Goal: Task Accomplishment & Management: Use online tool/utility

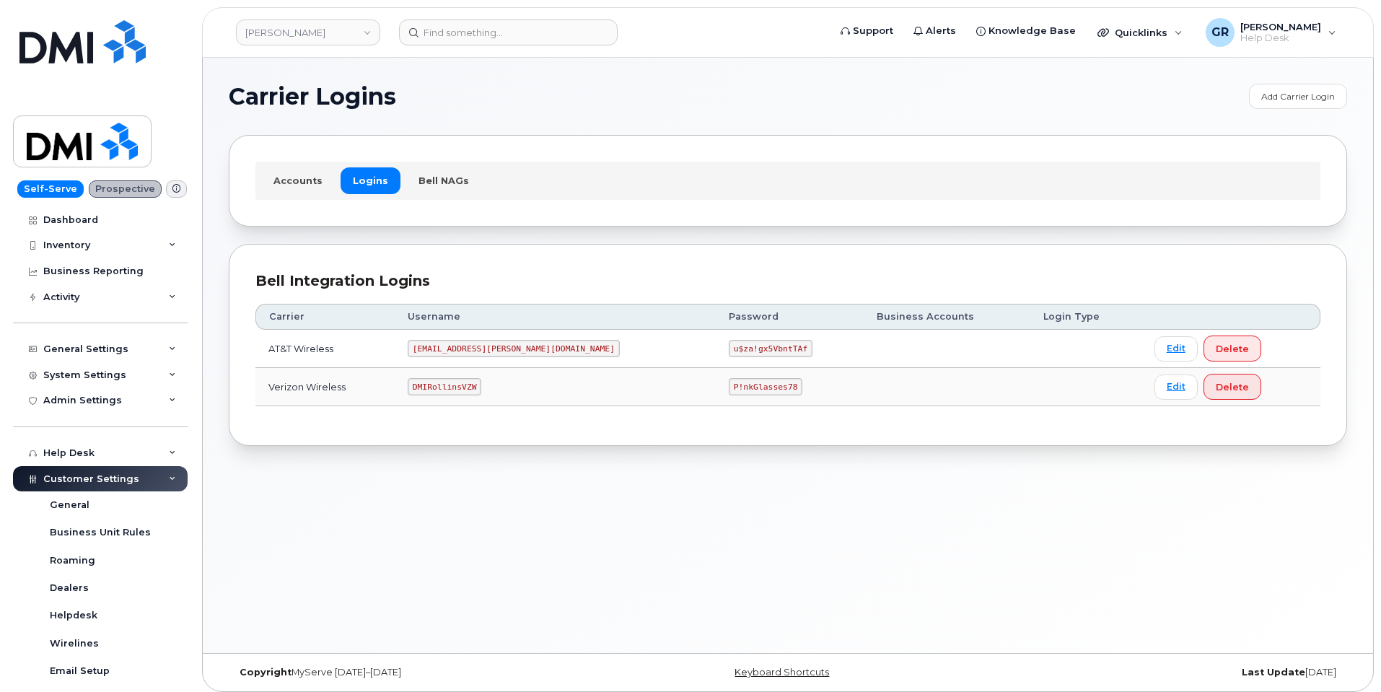
click at [729, 350] on code "u$za!gx5VbntTAf" at bounding box center [771, 348] width 84 height 17
copy code "u$za!gx5VbntTAf"
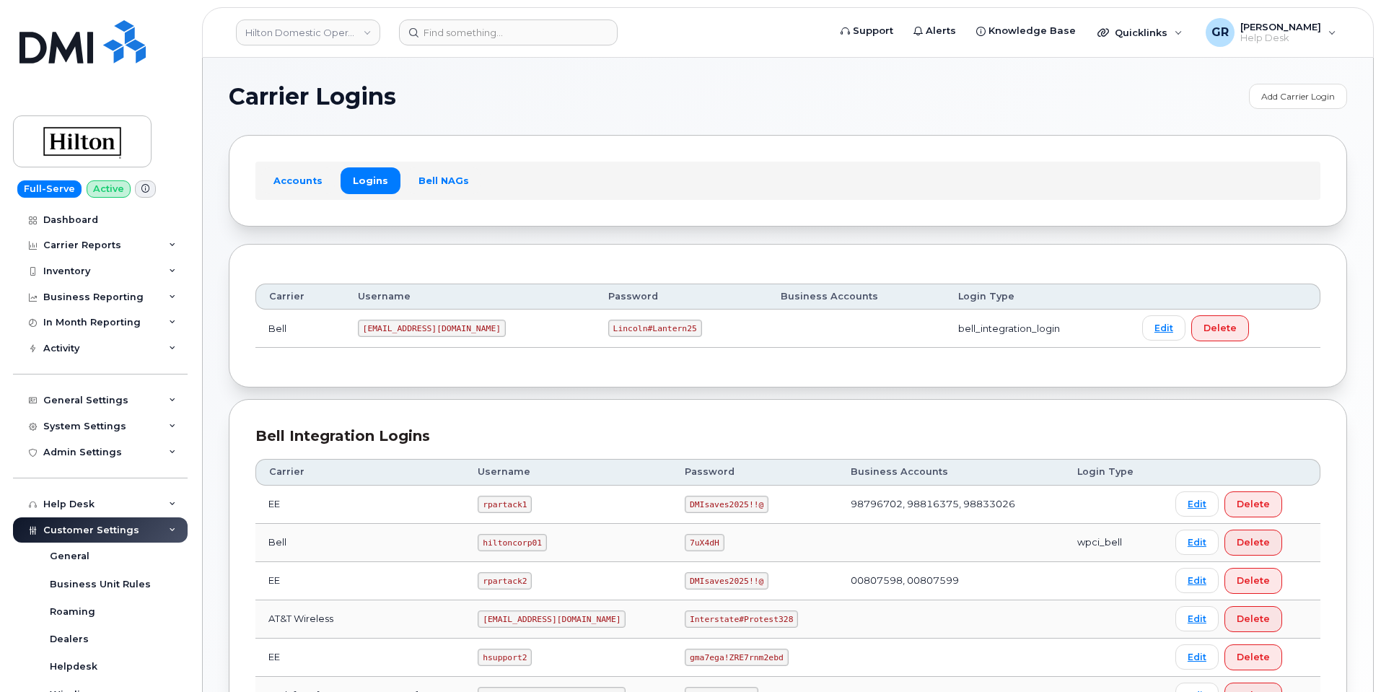
click at [610, 330] on code "Lincoln#Lantern25" at bounding box center [655, 328] width 94 height 17
copy code "Lantern25"
click at [548, 372] on div "Carrier Username Password Business Accounts Login Type Bell ms-hilton@dminc.com…" at bounding box center [788, 316] width 1119 height 144
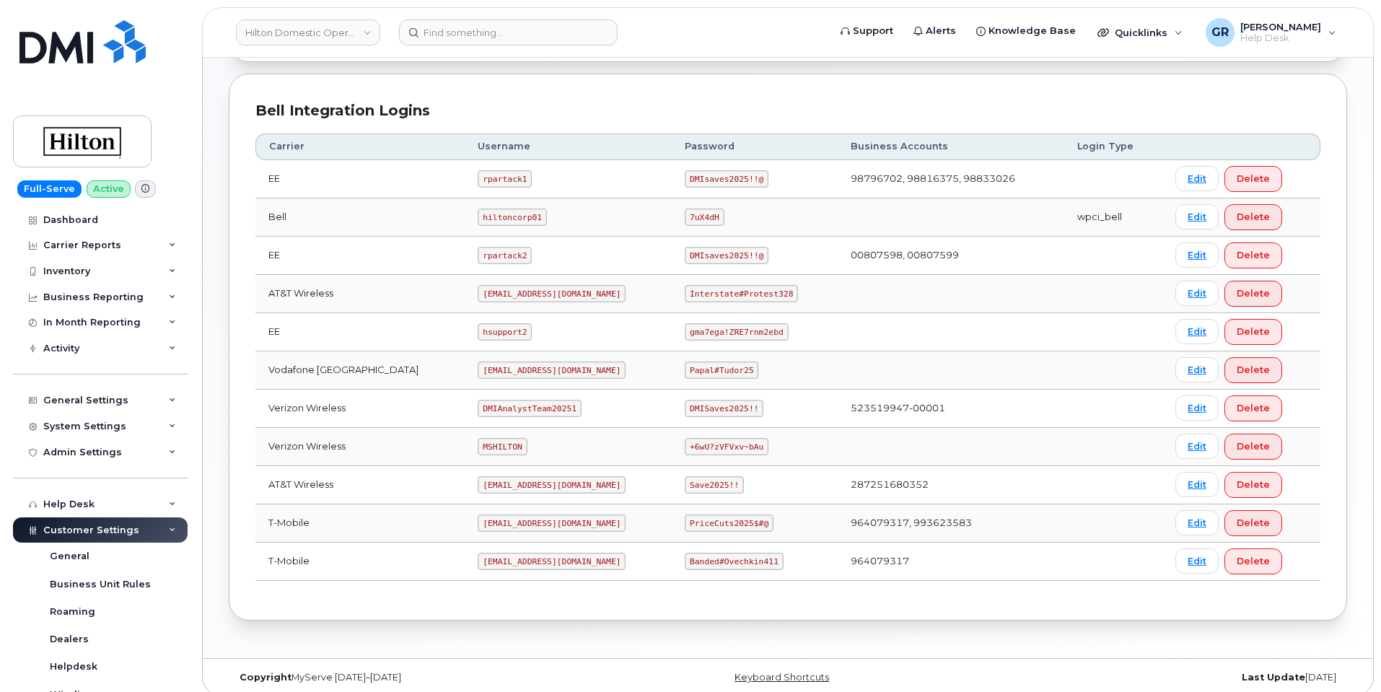
scroll to position [338, 0]
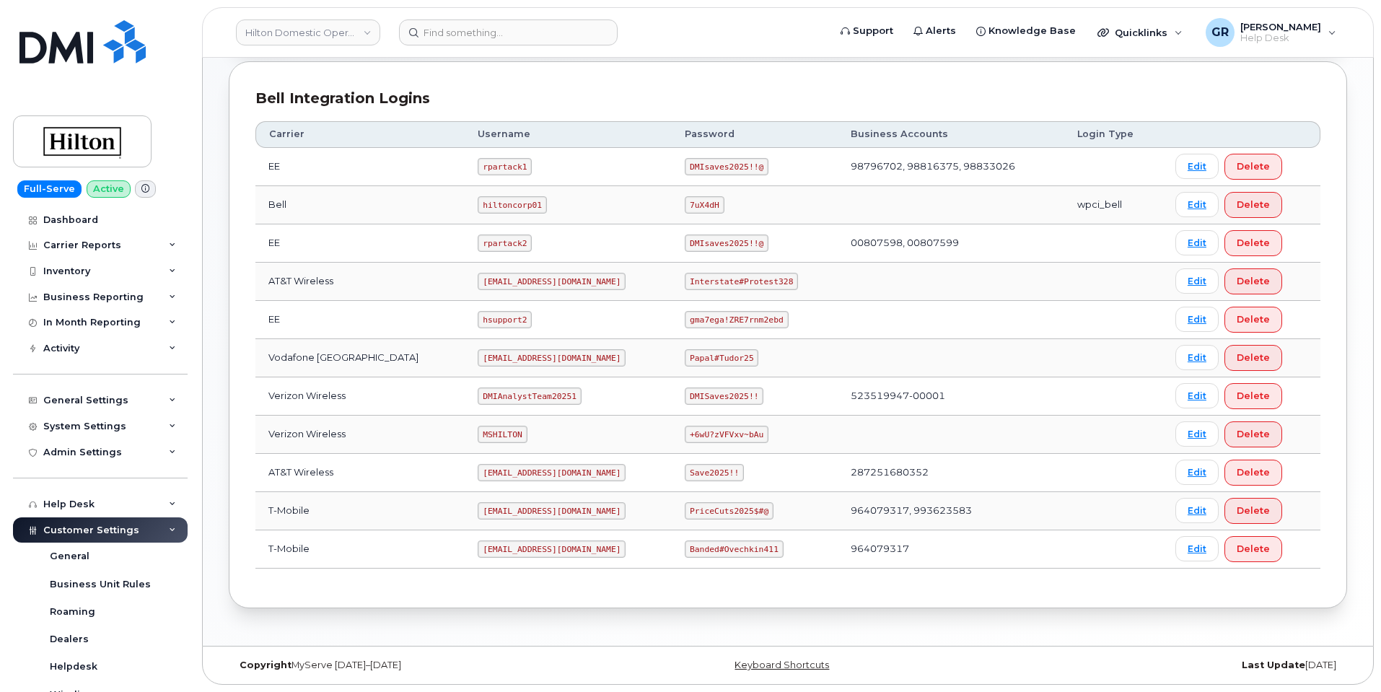
click at [711, 549] on code "Banded#Ovechkin411" at bounding box center [734, 549] width 98 height 17
click at [711, 548] on code "Banded#Ovechkin411" at bounding box center [734, 549] width 98 height 17
click at [712, 548] on code "Banded#Ovechkin411" at bounding box center [734, 549] width 98 height 17
copy code "Banded#Ovechkin411"
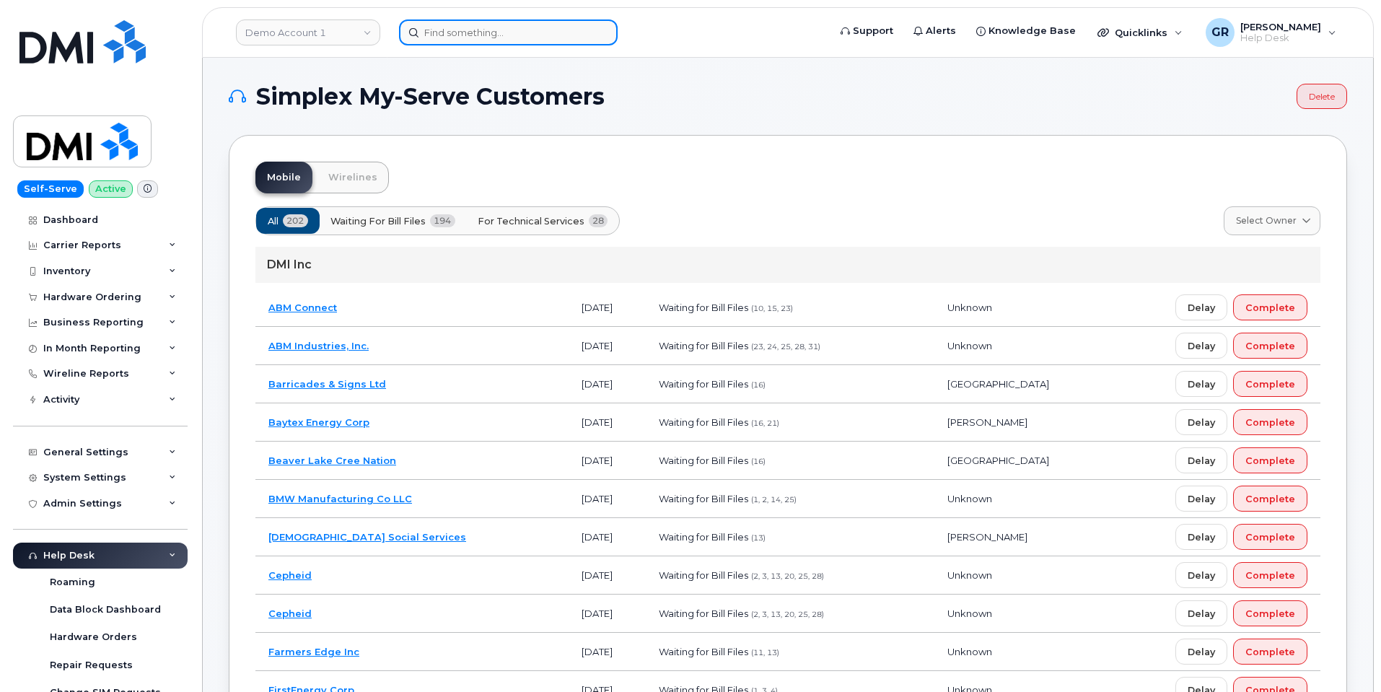
click at [481, 32] on input at bounding box center [508, 32] width 219 height 26
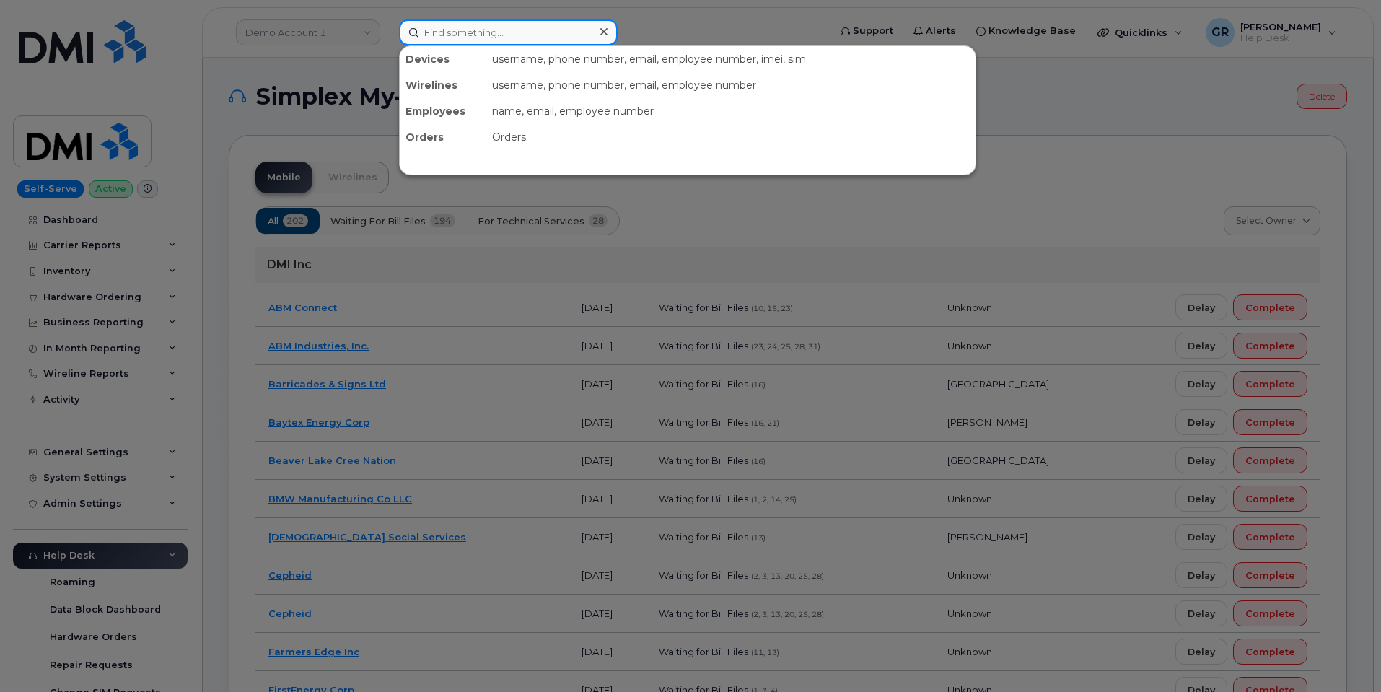
paste input "3127206315"
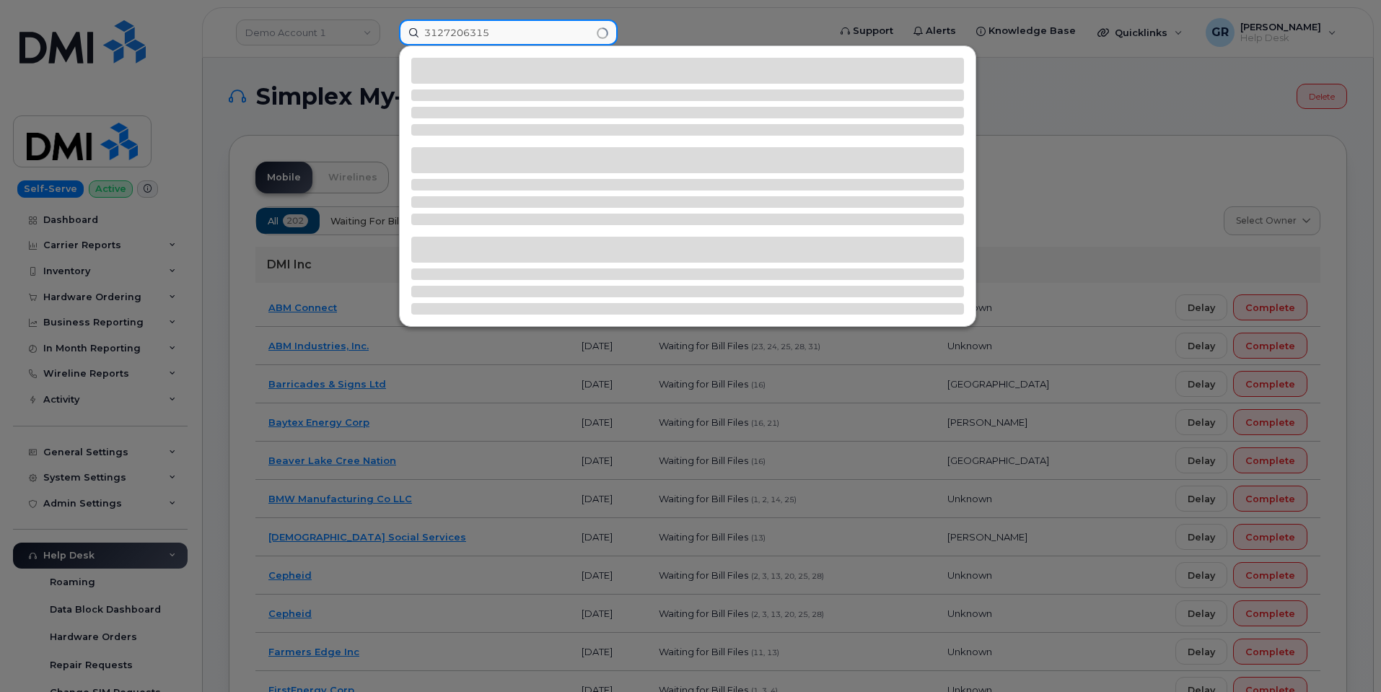
type input "3127206315"
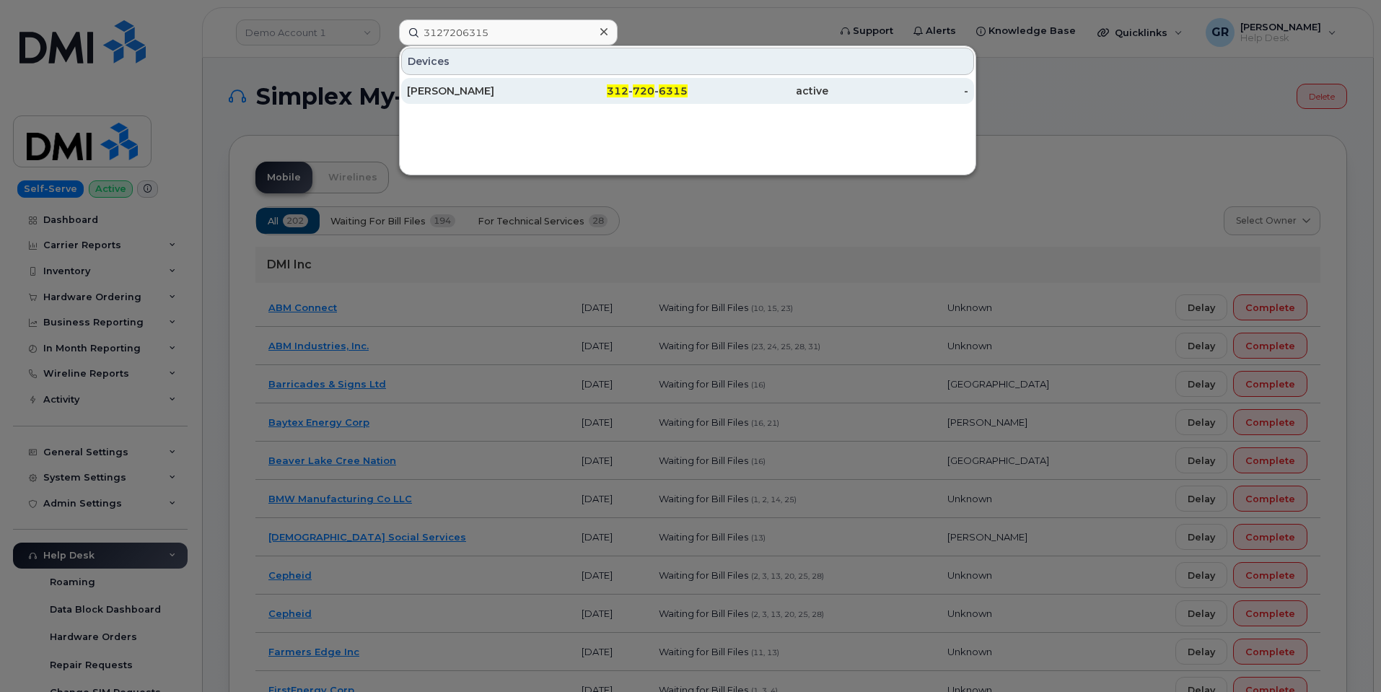
click at [551, 100] on div "312 - 720 - 6315" at bounding box center [618, 91] width 141 height 26
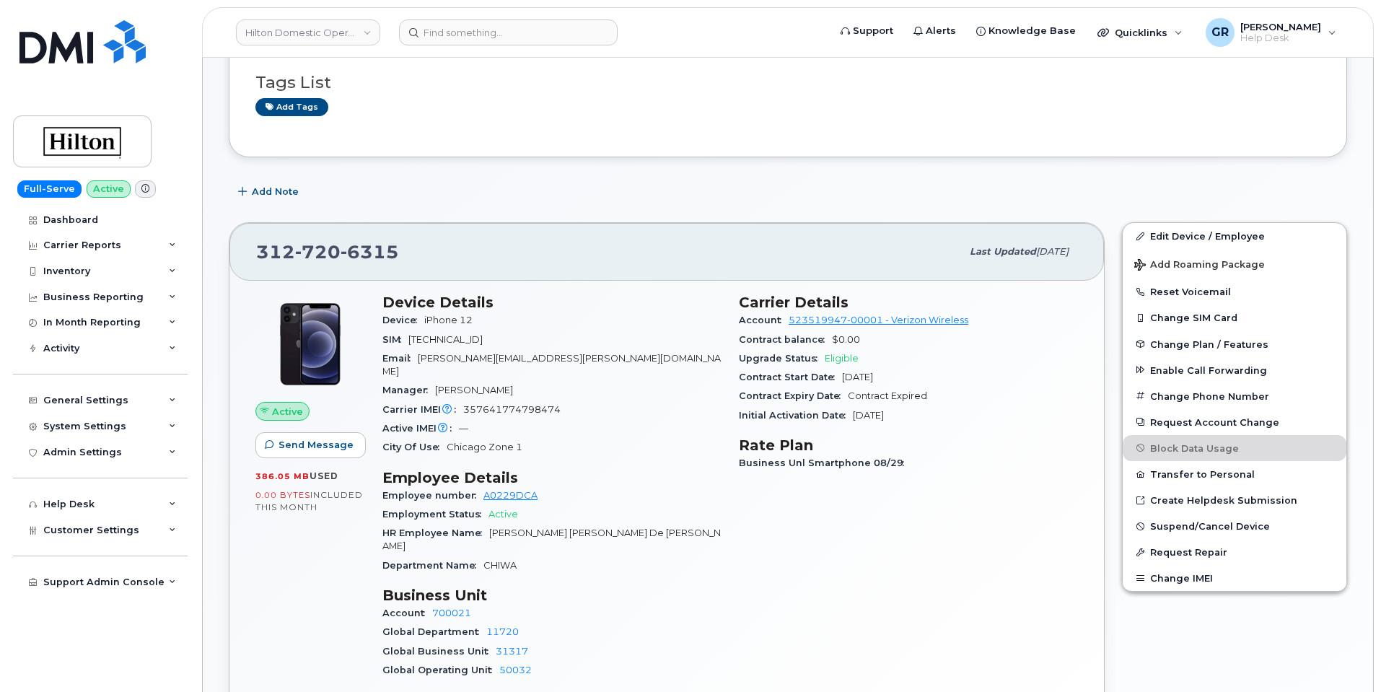
scroll to position [144, 0]
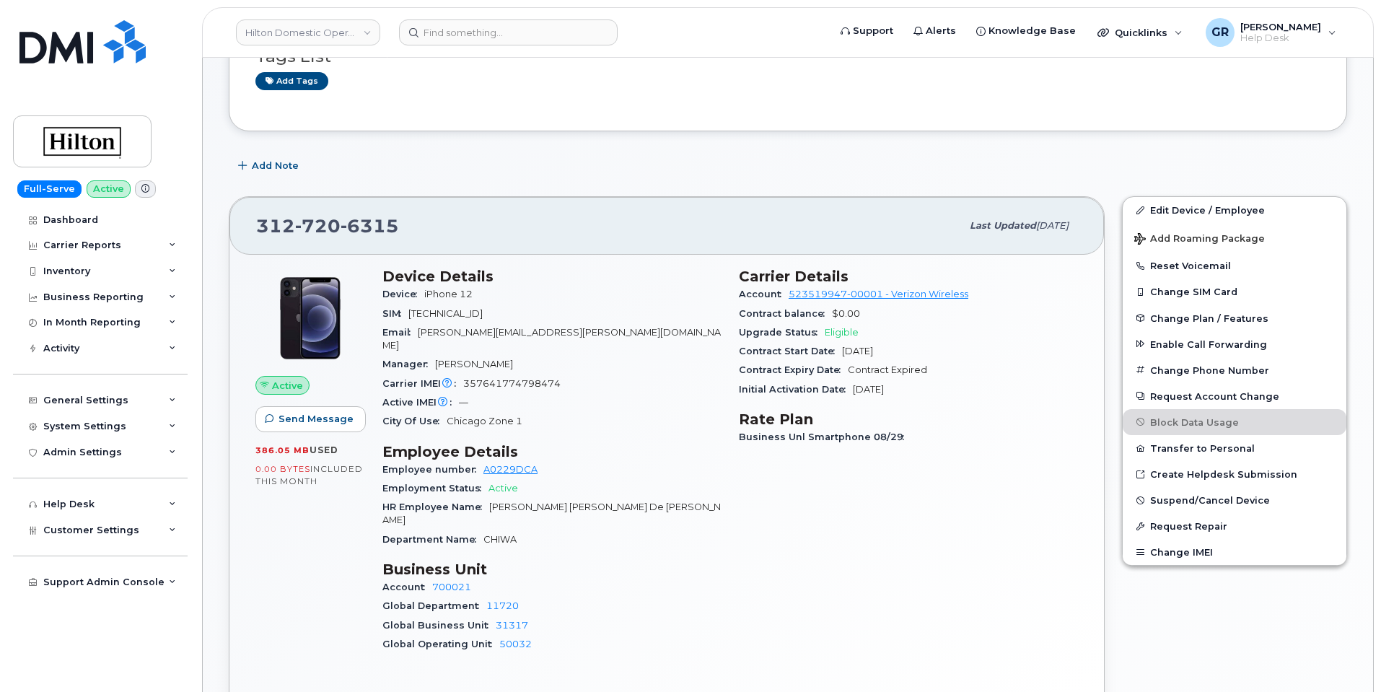
click at [849, 386] on span "Initial Activation Date" at bounding box center [796, 389] width 114 height 11
click at [836, 375] on div "Contract Expiry Date Contract Expired" at bounding box center [908, 370] width 339 height 19
click at [850, 375] on span "Contract Expired" at bounding box center [887, 369] width 79 height 11
drag, startPoint x: 850, startPoint y: 375, endPoint x: 929, endPoint y: 369, distance: 79.6
click at [929, 369] on div "Contract Expiry Date Contract Expired" at bounding box center [908, 370] width 339 height 19
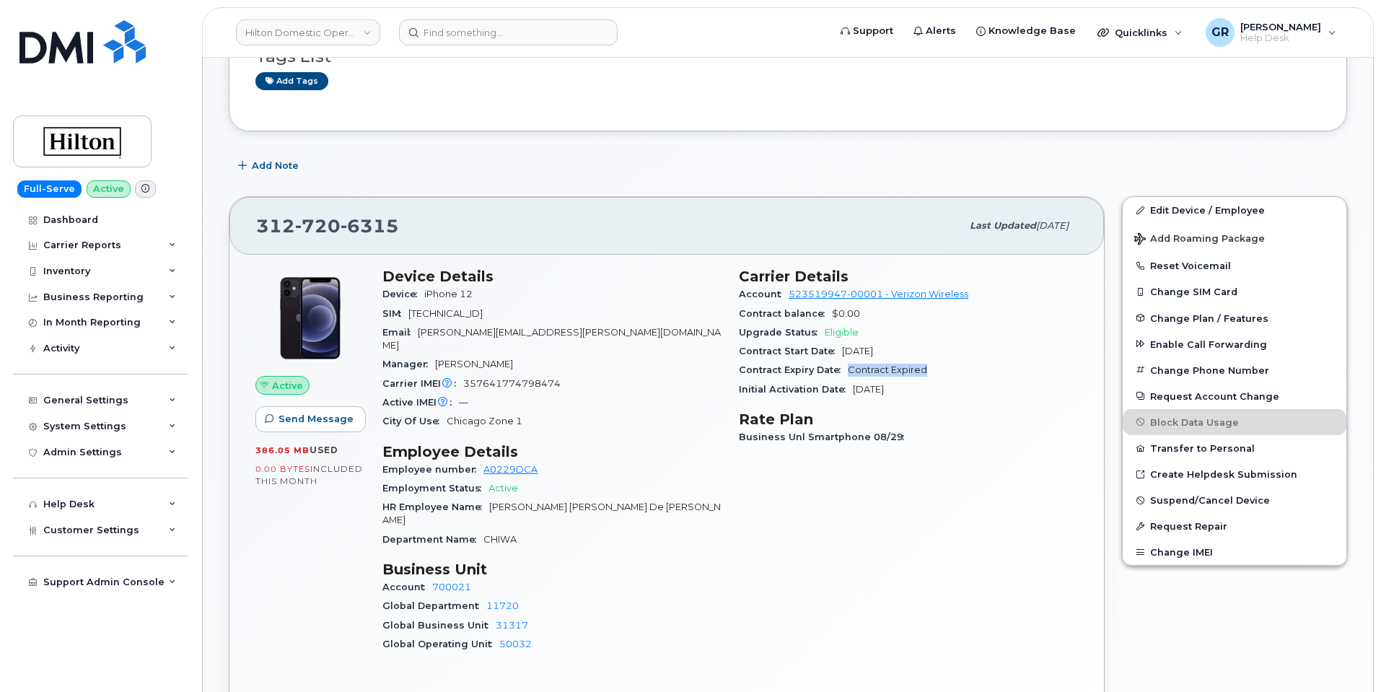
click at [929, 369] on div "Contract Expiry Date Contract Expired" at bounding box center [908, 370] width 339 height 19
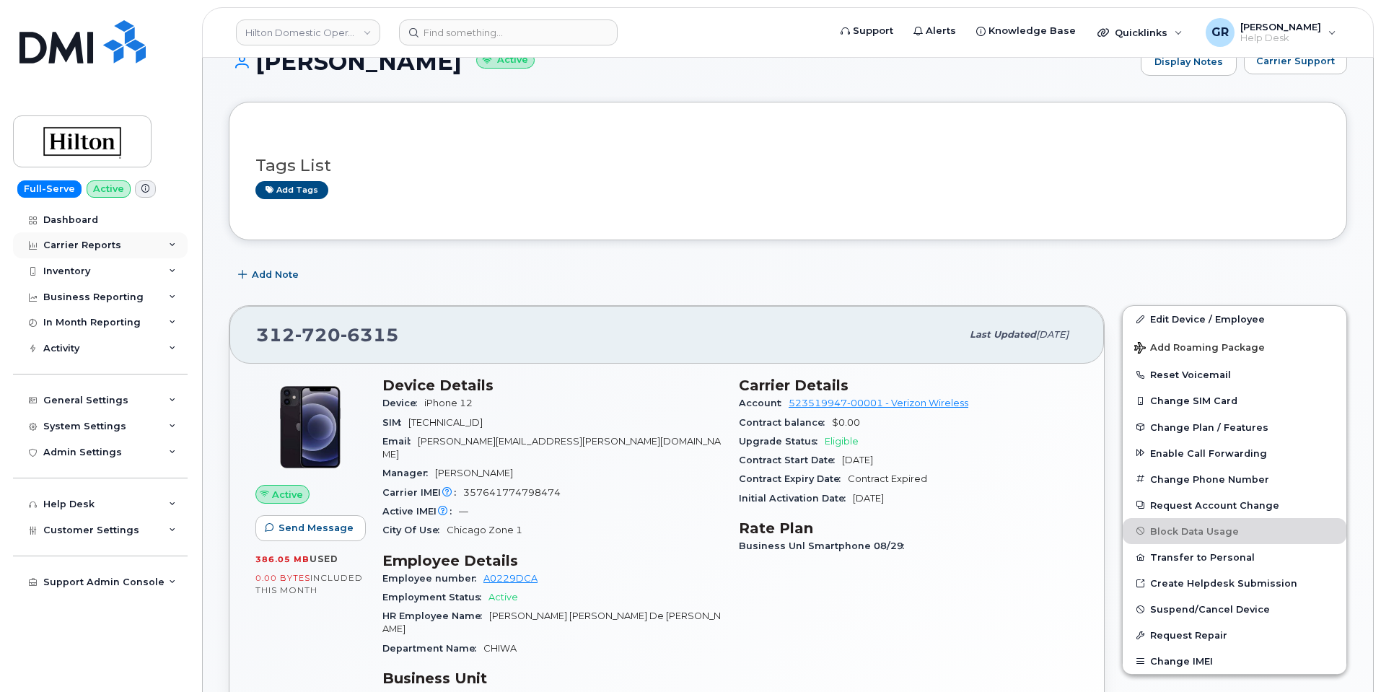
scroll to position [0, 0]
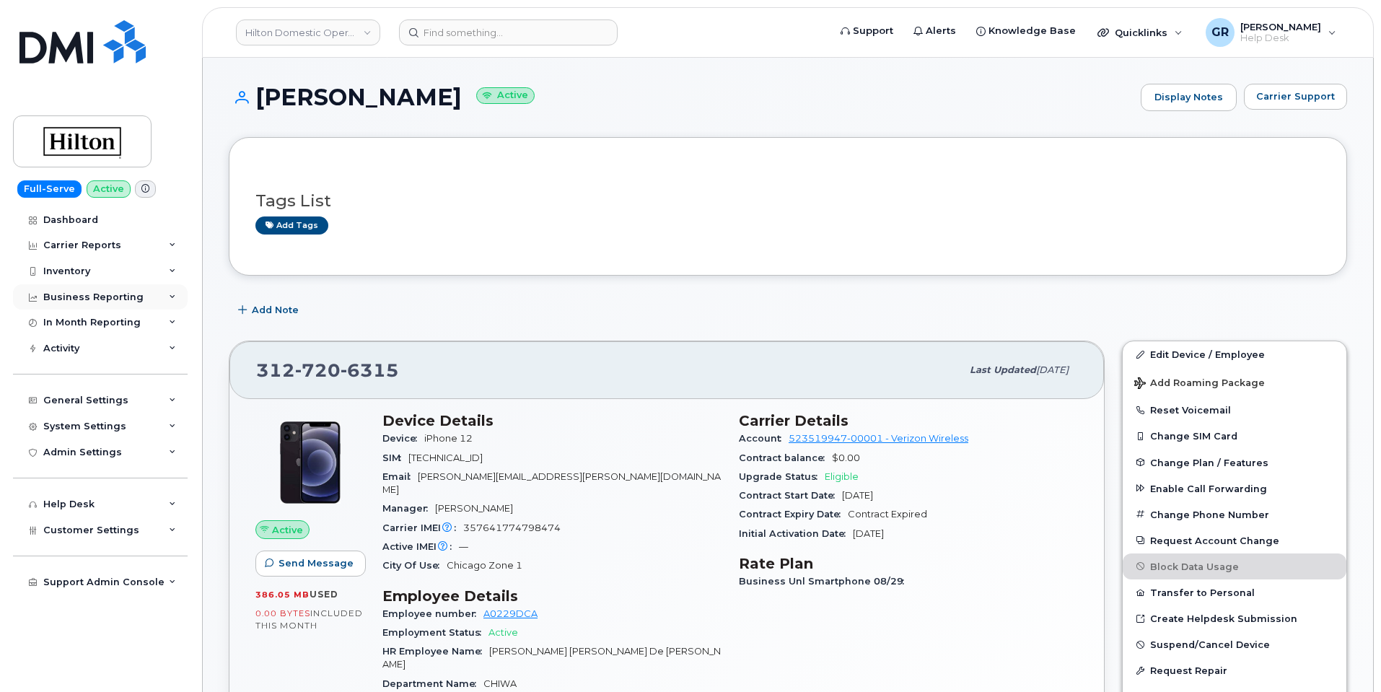
click at [112, 299] on div "Business Reporting" at bounding box center [93, 298] width 100 height 12
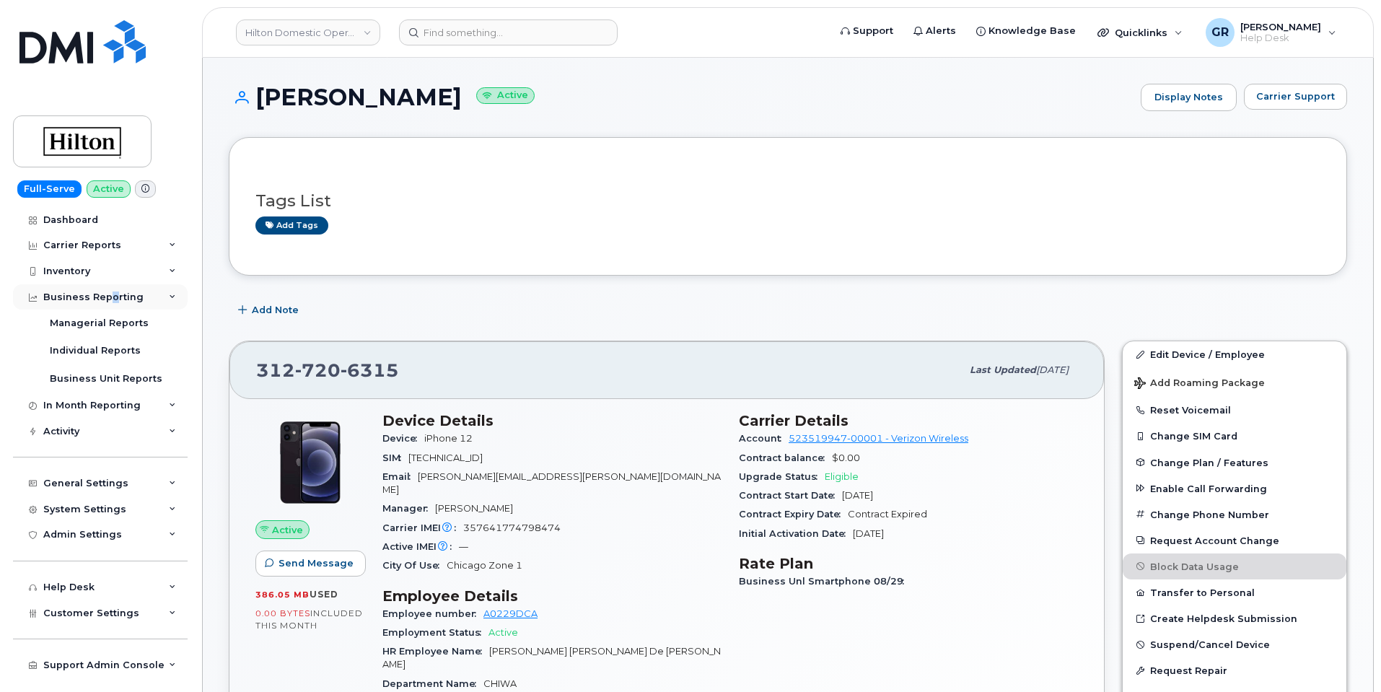
click at [109, 302] on div "Business Reporting" at bounding box center [93, 298] width 100 height 12
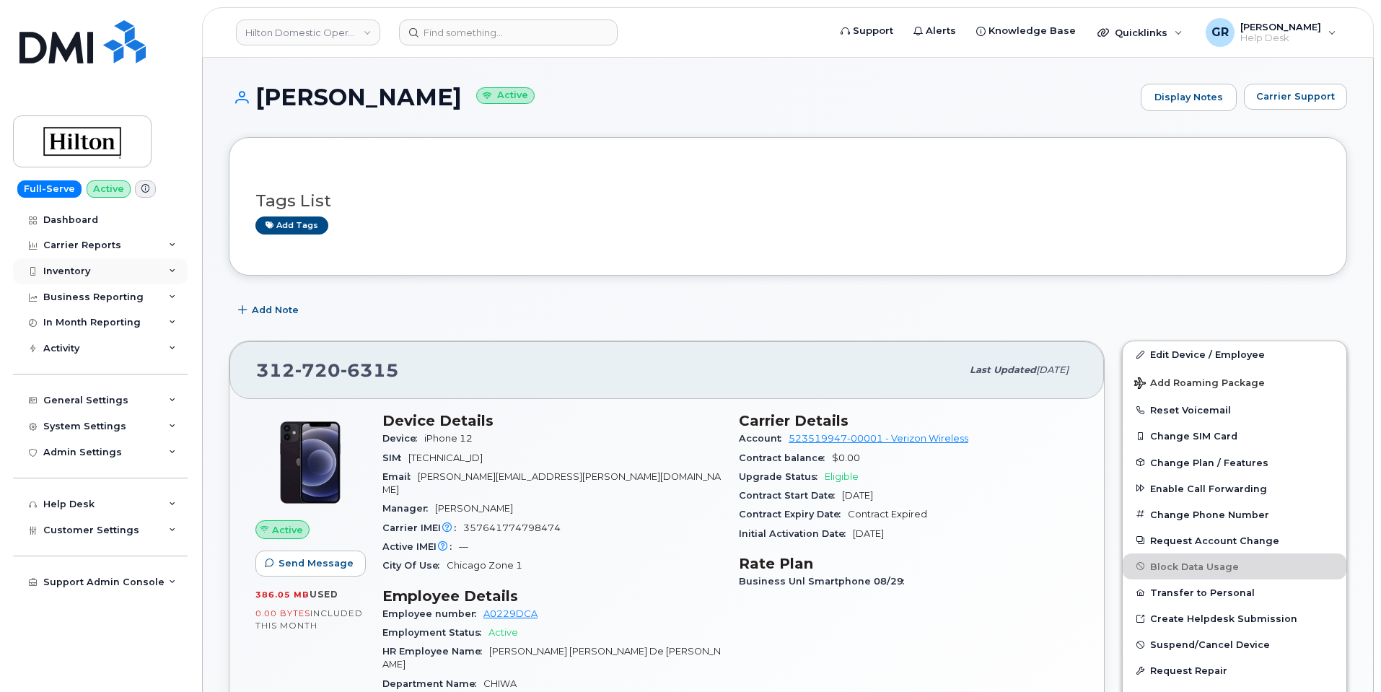
click at [128, 271] on div "Inventory" at bounding box center [100, 271] width 175 height 26
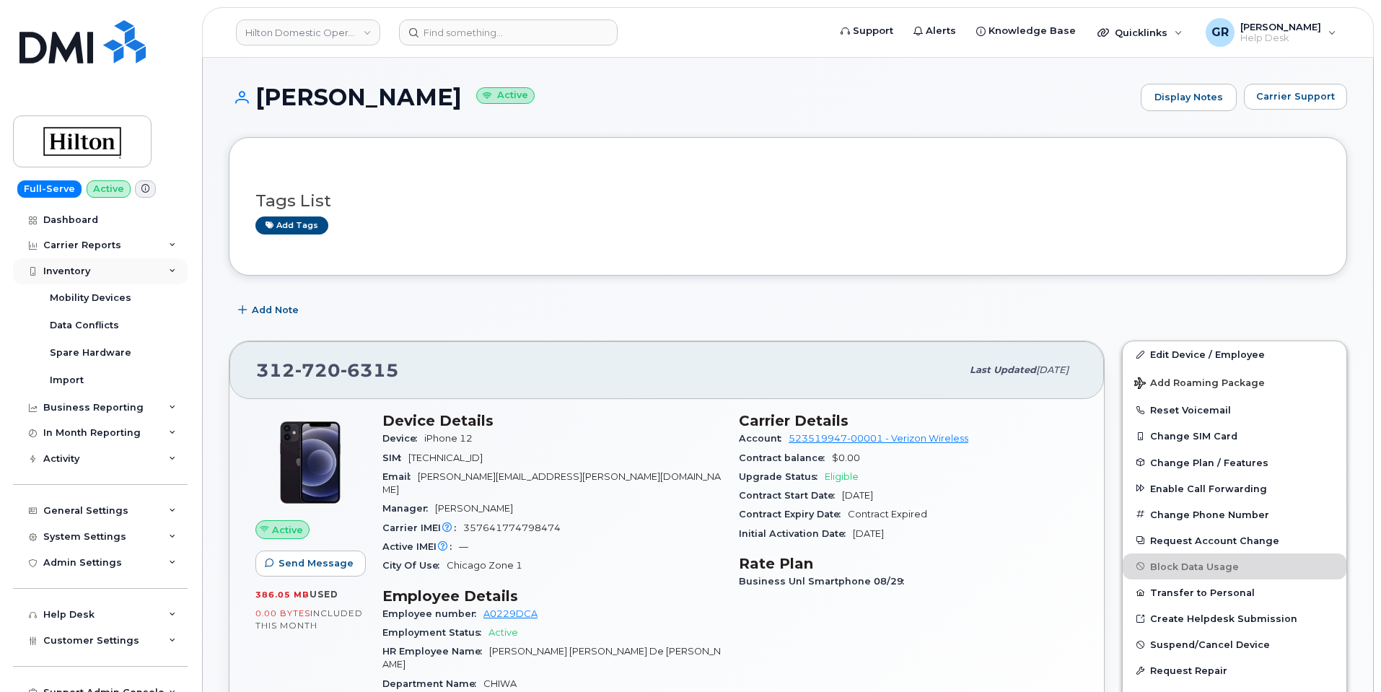
click at [128, 271] on div "Inventory" at bounding box center [100, 271] width 175 height 26
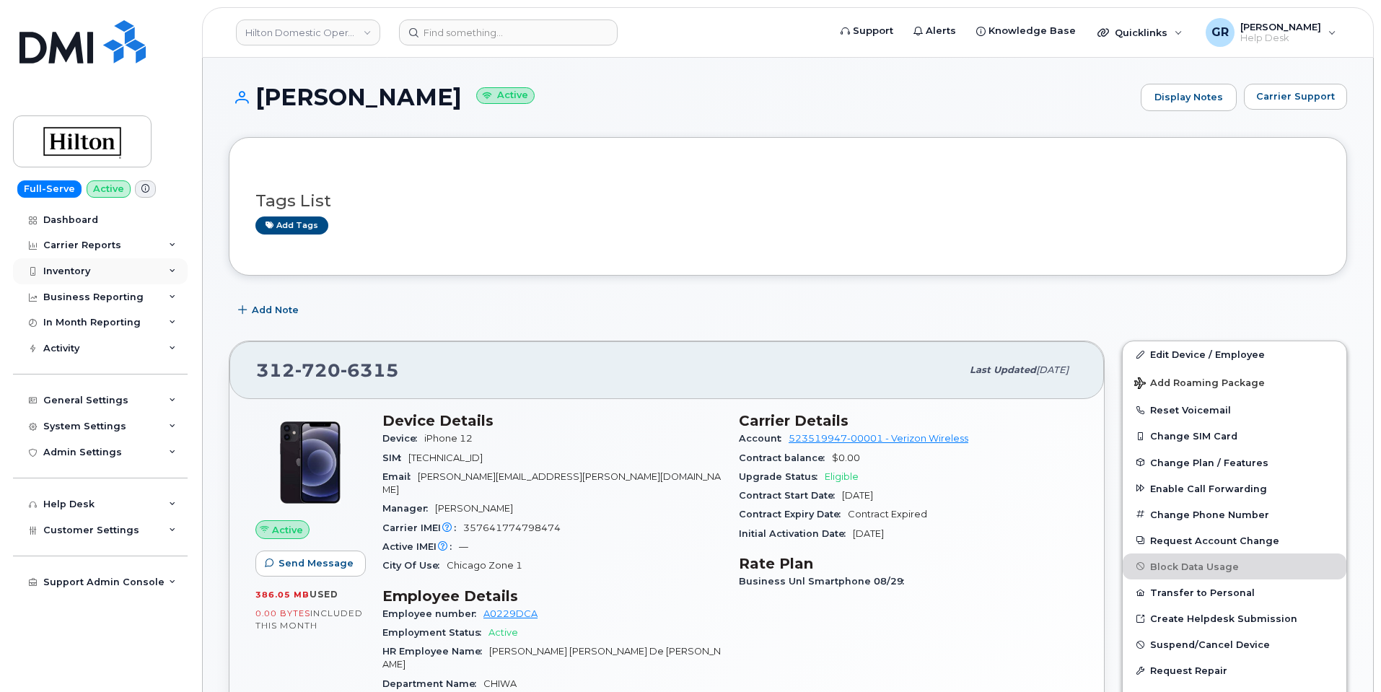
click at [128, 271] on div "Inventory" at bounding box center [100, 271] width 175 height 26
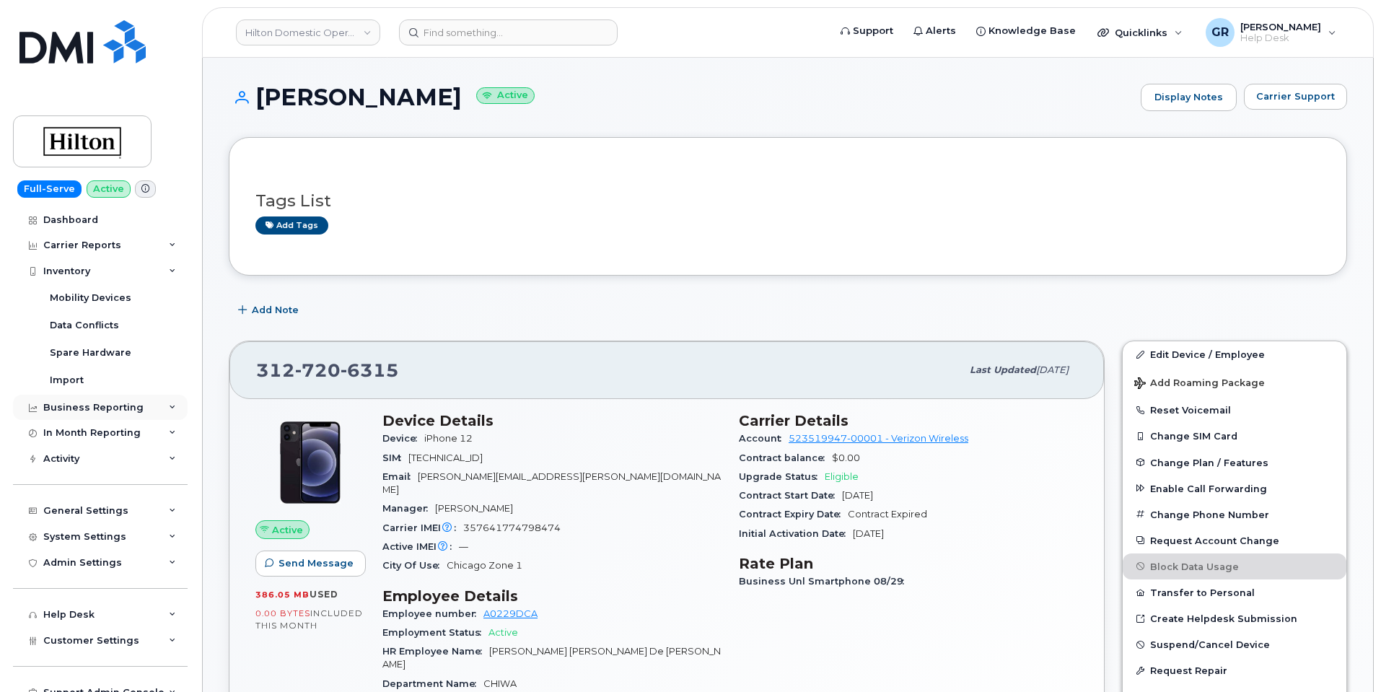
click at [106, 406] on div "Business Reporting" at bounding box center [93, 408] width 100 height 12
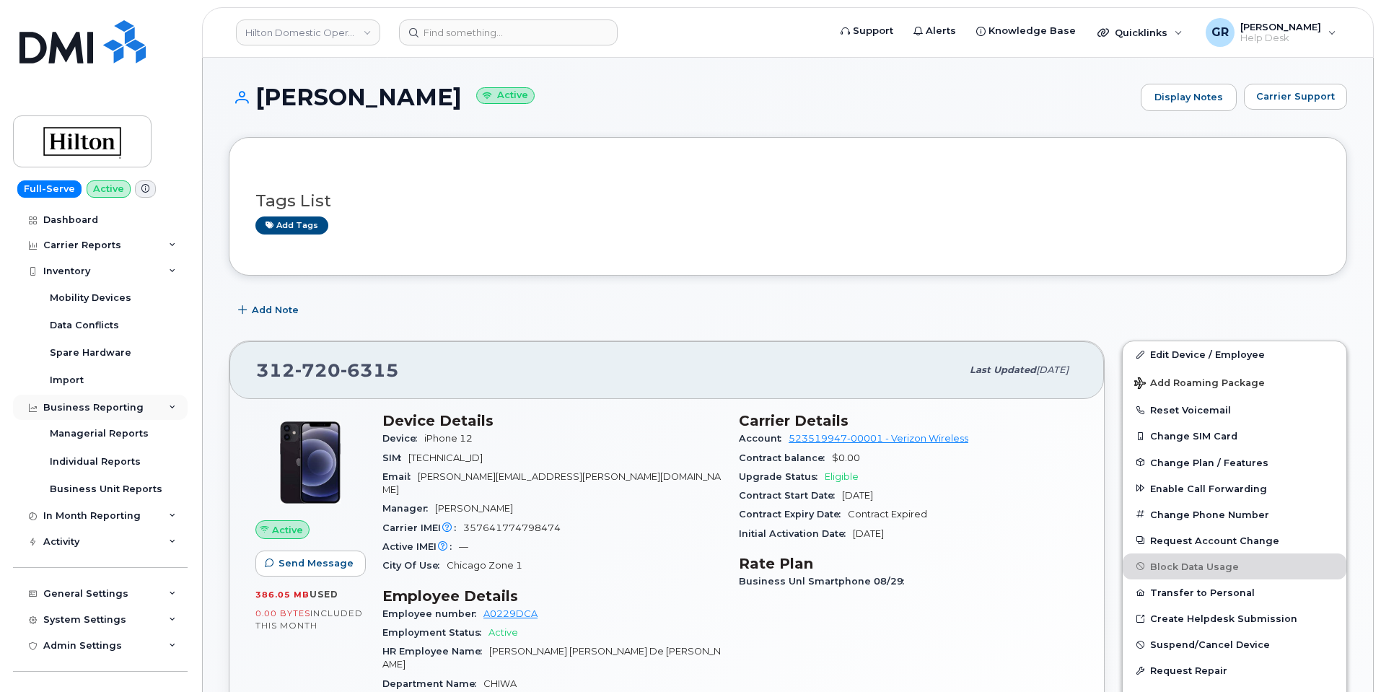
click at [108, 406] on div "Business Reporting" at bounding box center [93, 408] width 100 height 12
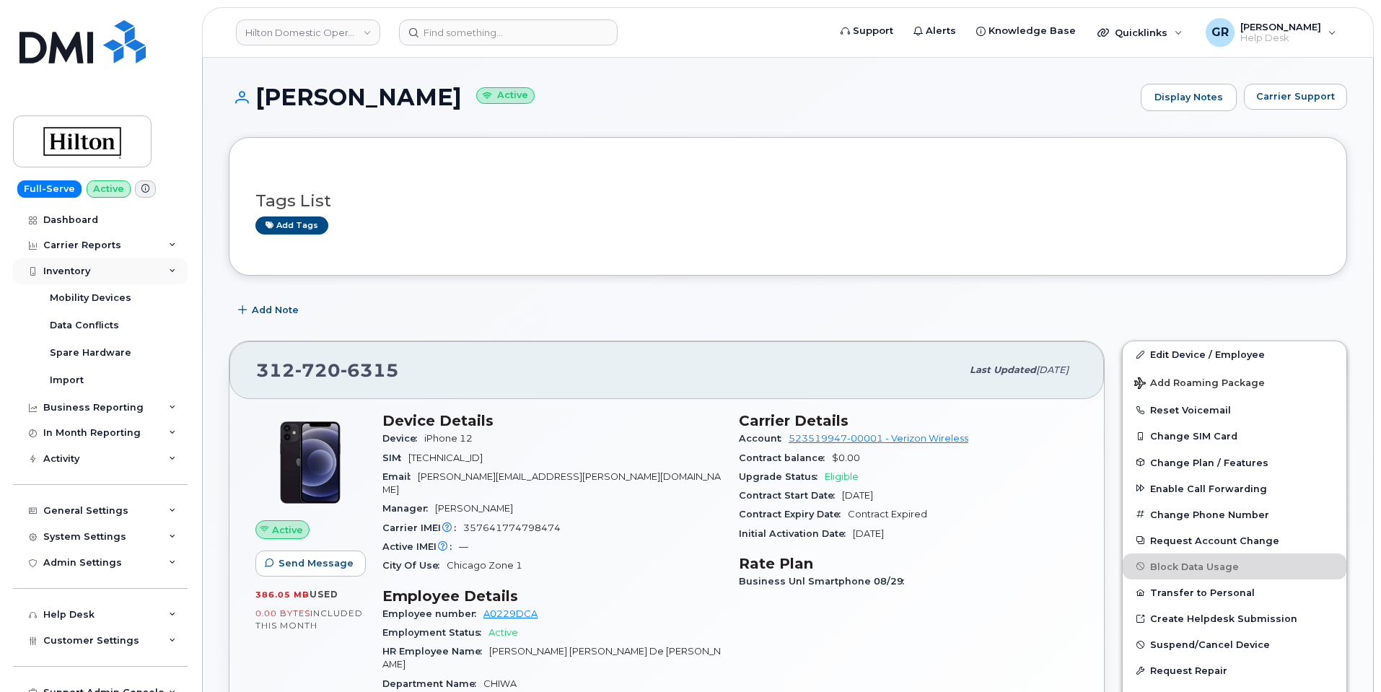
click at [91, 269] on div "Inventory" at bounding box center [100, 271] width 175 height 26
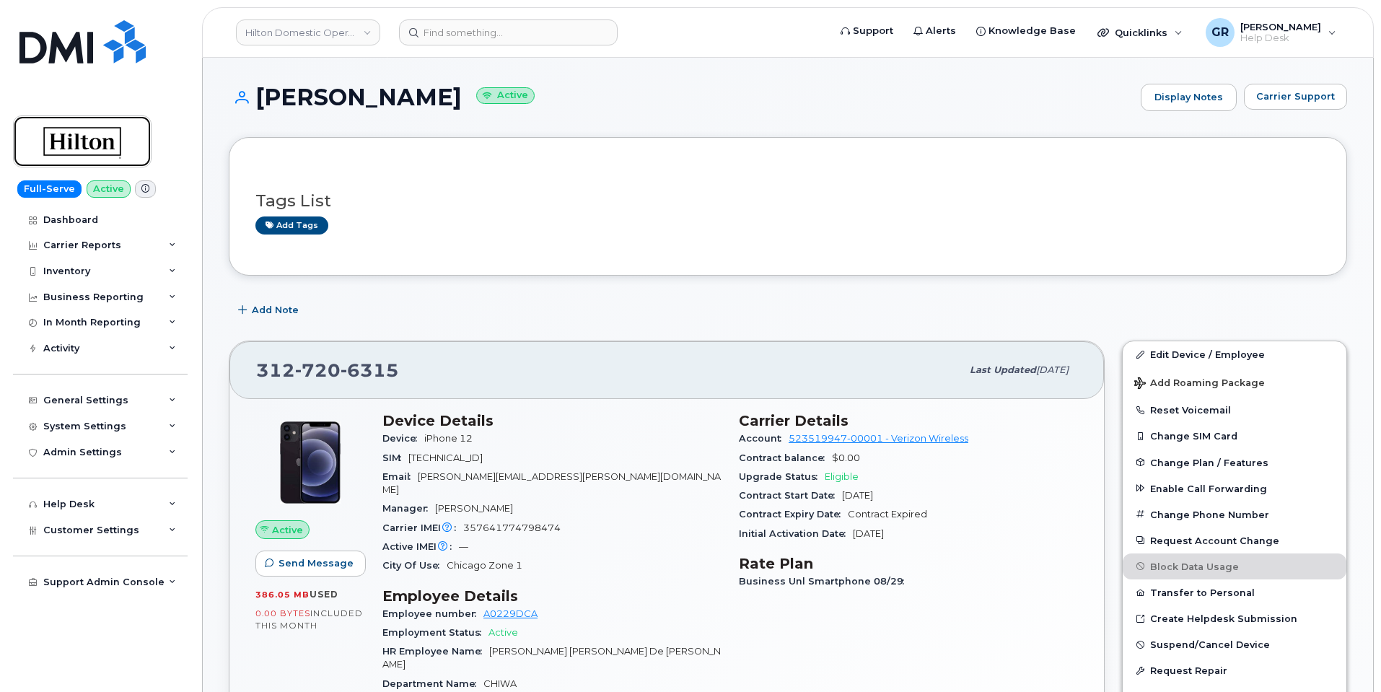
click at [90, 134] on img at bounding box center [82, 142] width 111 height 42
click at [99, 144] on img at bounding box center [82, 142] width 111 height 42
click at [100, 149] on img at bounding box center [82, 142] width 111 height 42
click at [68, 127] on img at bounding box center [82, 142] width 111 height 42
drag, startPoint x: 102, startPoint y: 139, endPoint x: 112, endPoint y: 133, distance: 12.0
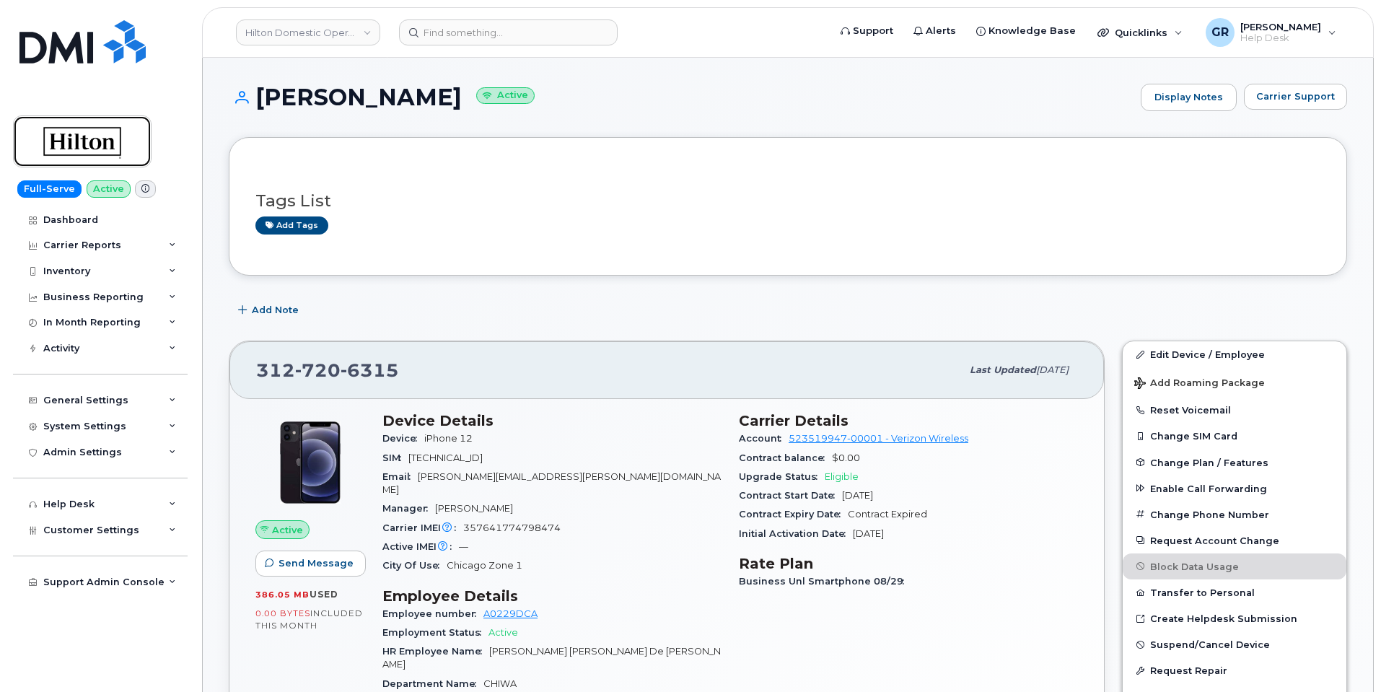
click at [102, 140] on img at bounding box center [82, 142] width 111 height 42
click at [340, 40] on link "Hilton Domestic Operating Company Inc" at bounding box center [308, 32] width 144 height 26
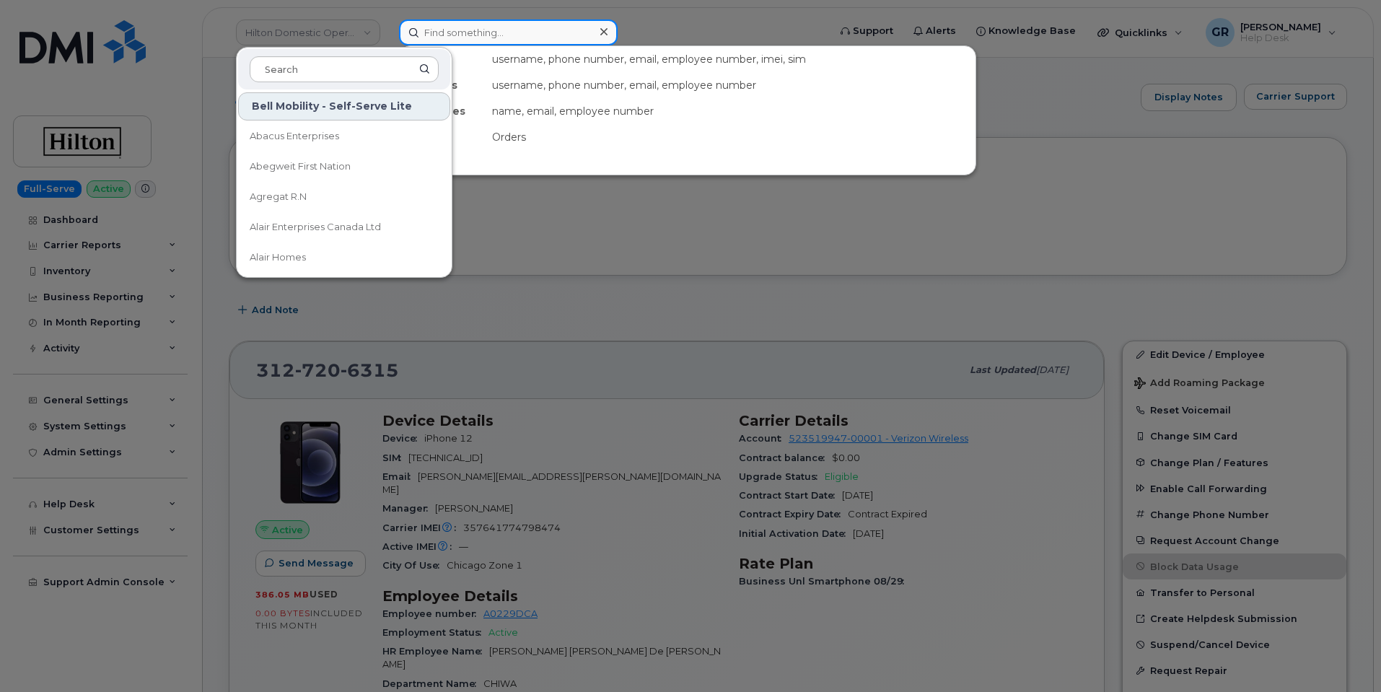
click at [480, 33] on input at bounding box center [508, 32] width 219 height 26
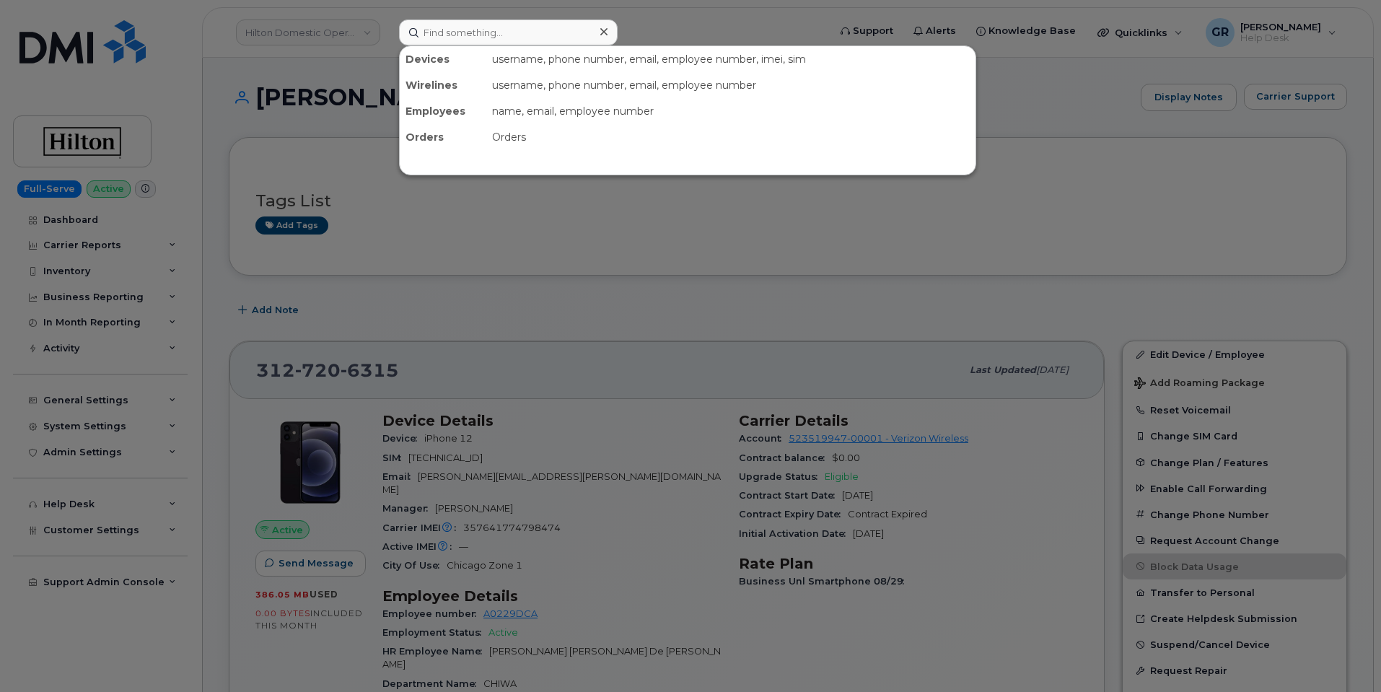
click at [246, 113] on div at bounding box center [690, 346] width 1381 height 692
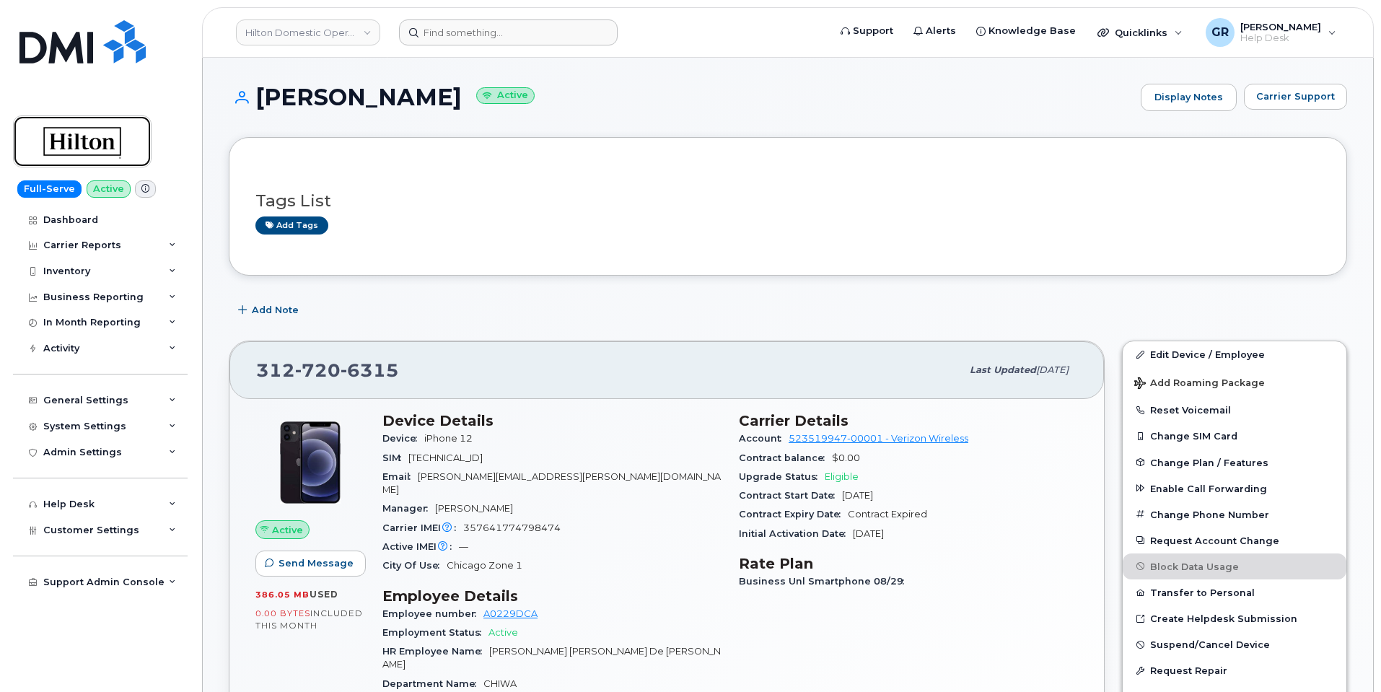
click at [100, 157] on img at bounding box center [82, 142] width 111 height 42
click at [357, 30] on link "Hilton Domestic Operating Company Inc" at bounding box center [308, 32] width 144 height 26
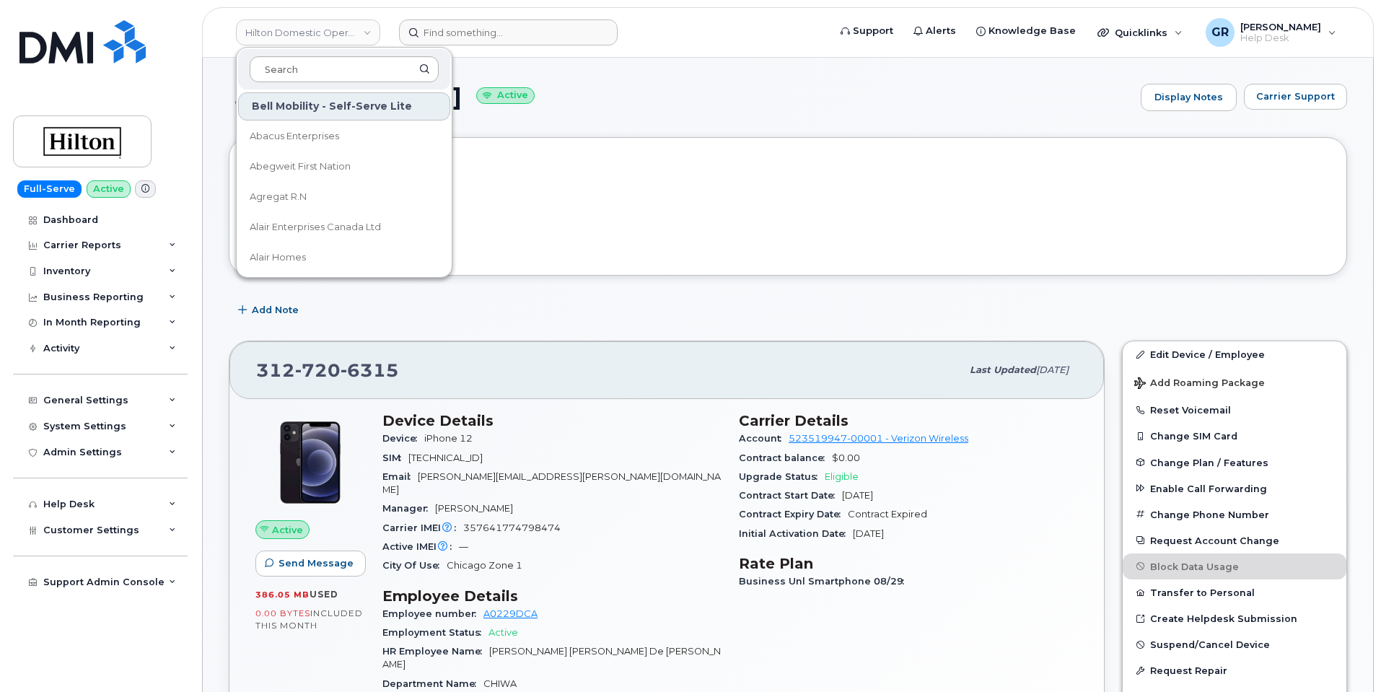
drag, startPoint x: 326, startPoint y: 70, endPoint x: 345, endPoint y: 75, distance: 19.4
click at [326, 69] on input at bounding box center [344, 69] width 189 height 26
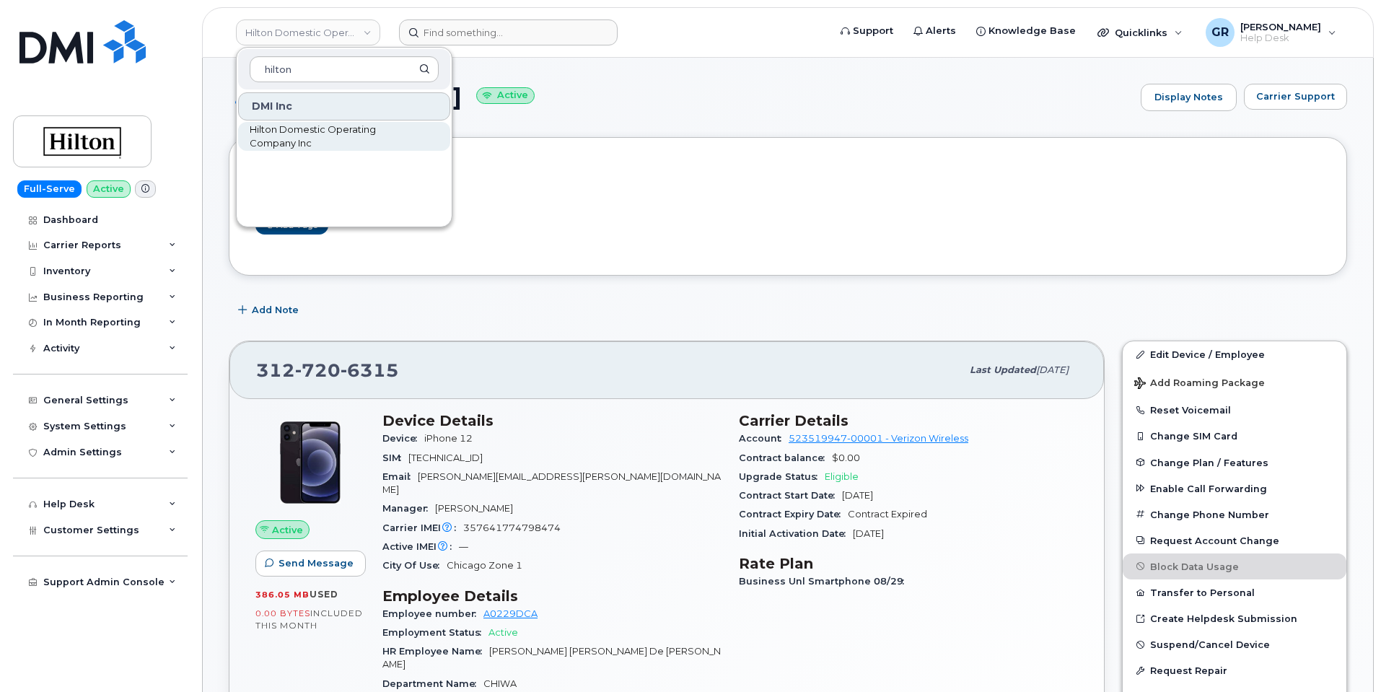
type input "hilton"
click at [289, 146] on span "Hilton Domestic Operating Company Inc" at bounding box center [333, 137] width 166 height 28
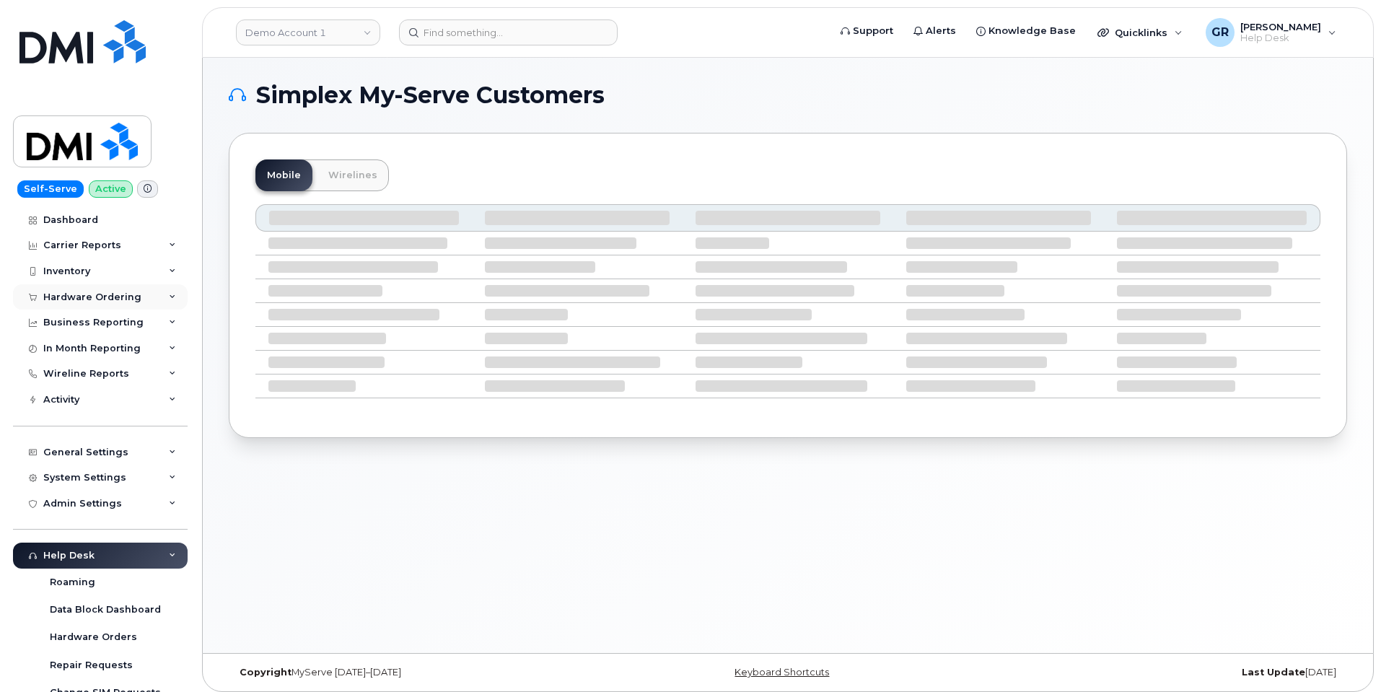
click at [101, 300] on div "Hardware Ordering" at bounding box center [92, 298] width 98 height 12
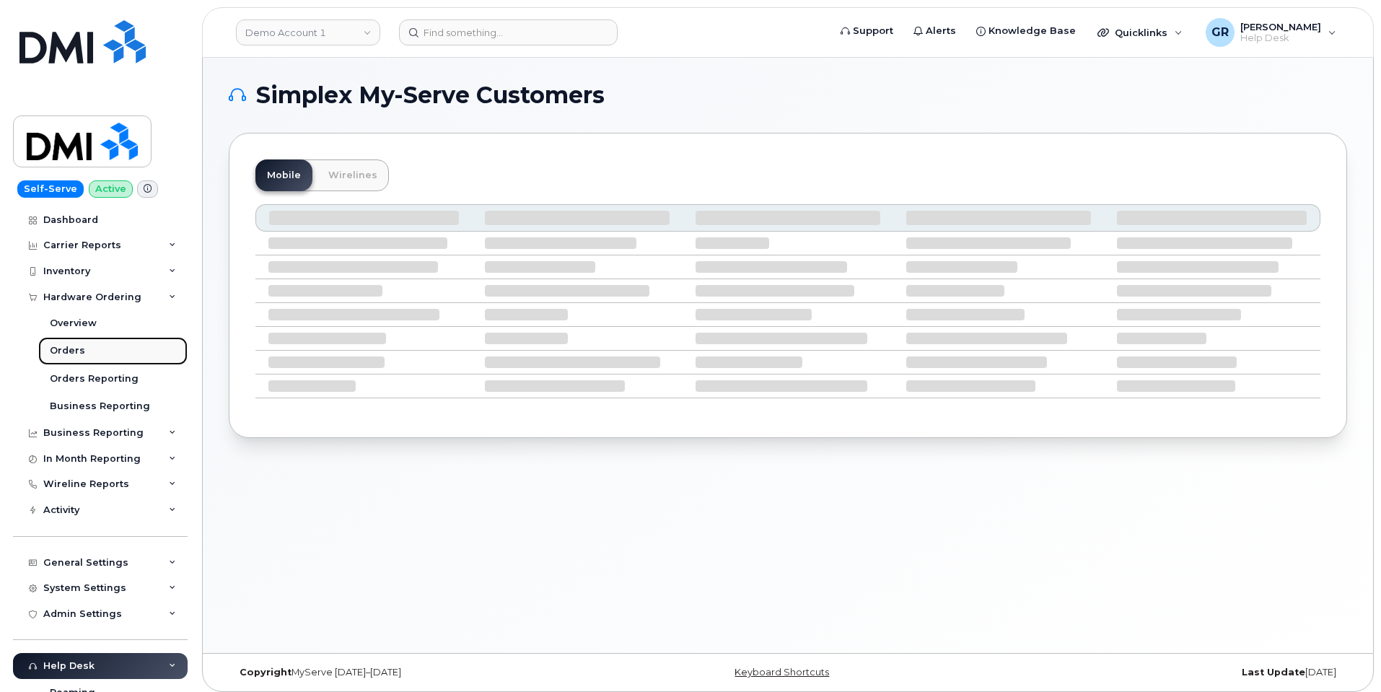
click at [94, 343] on link "Orders" at bounding box center [112, 350] width 149 height 27
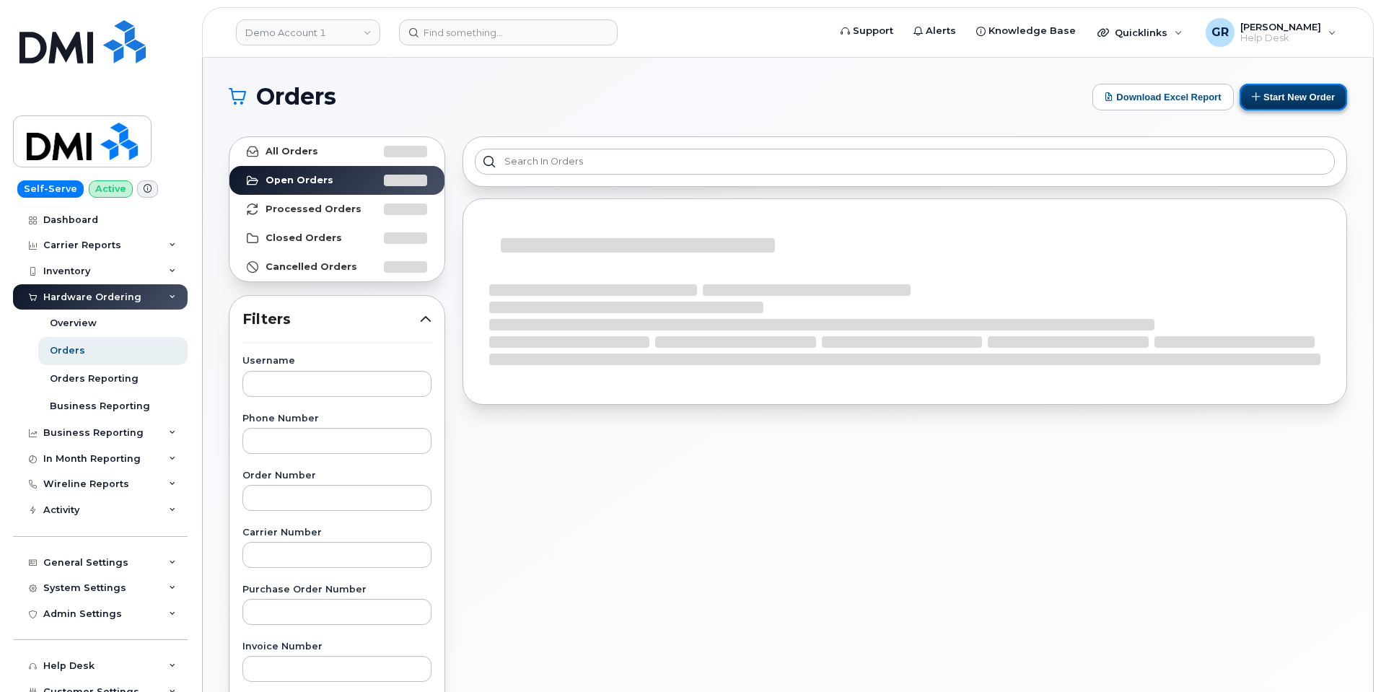
click at [1274, 95] on button "Start New Order" at bounding box center [1294, 97] width 108 height 27
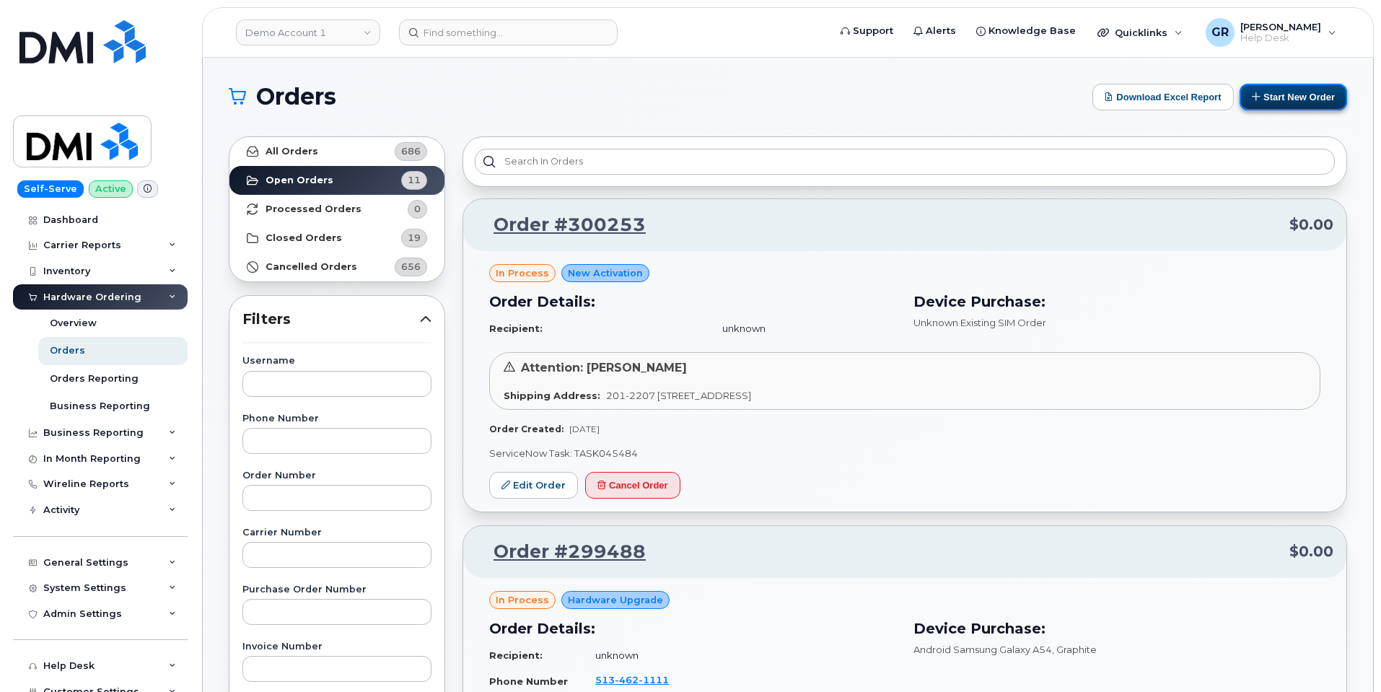
click at [1269, 92] on button "Start New Order" at bounding box center [1294, 97] width 108 height 27
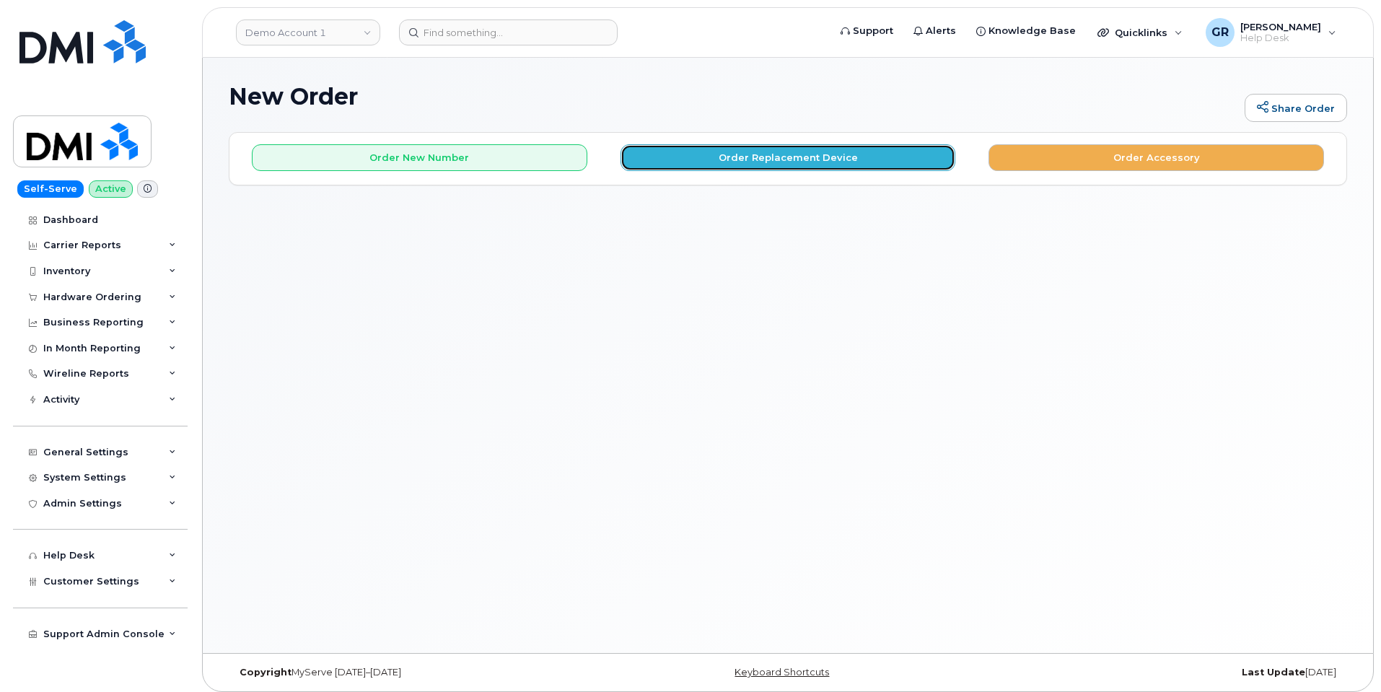
click at [704, 153] on button "Order Replacement Device" at bounding box center [789, 157] width 336 height 27
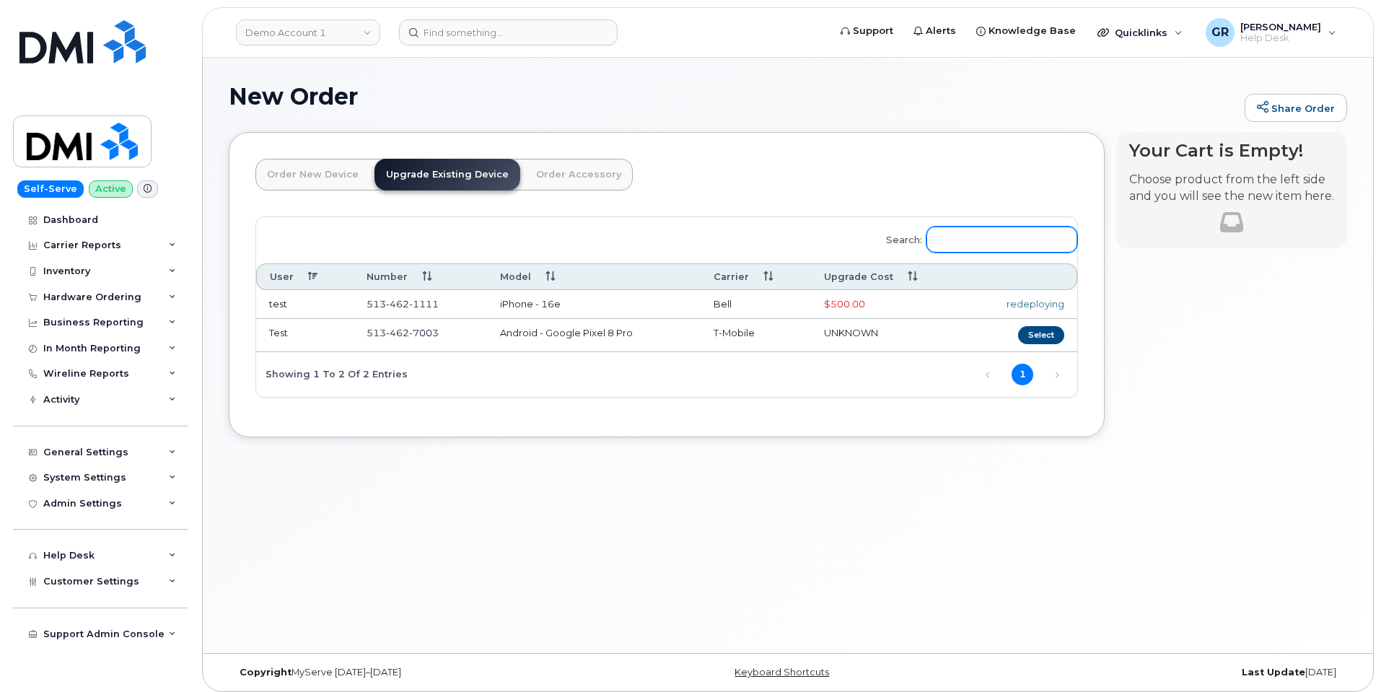
click at [956, 228] on input "Search:" at bounding box center [1002, 240] width 151 height 26
paste input "Banded#Ovechkin411"
type input "Banded#Ovechkin411"
paste input "3127206315"
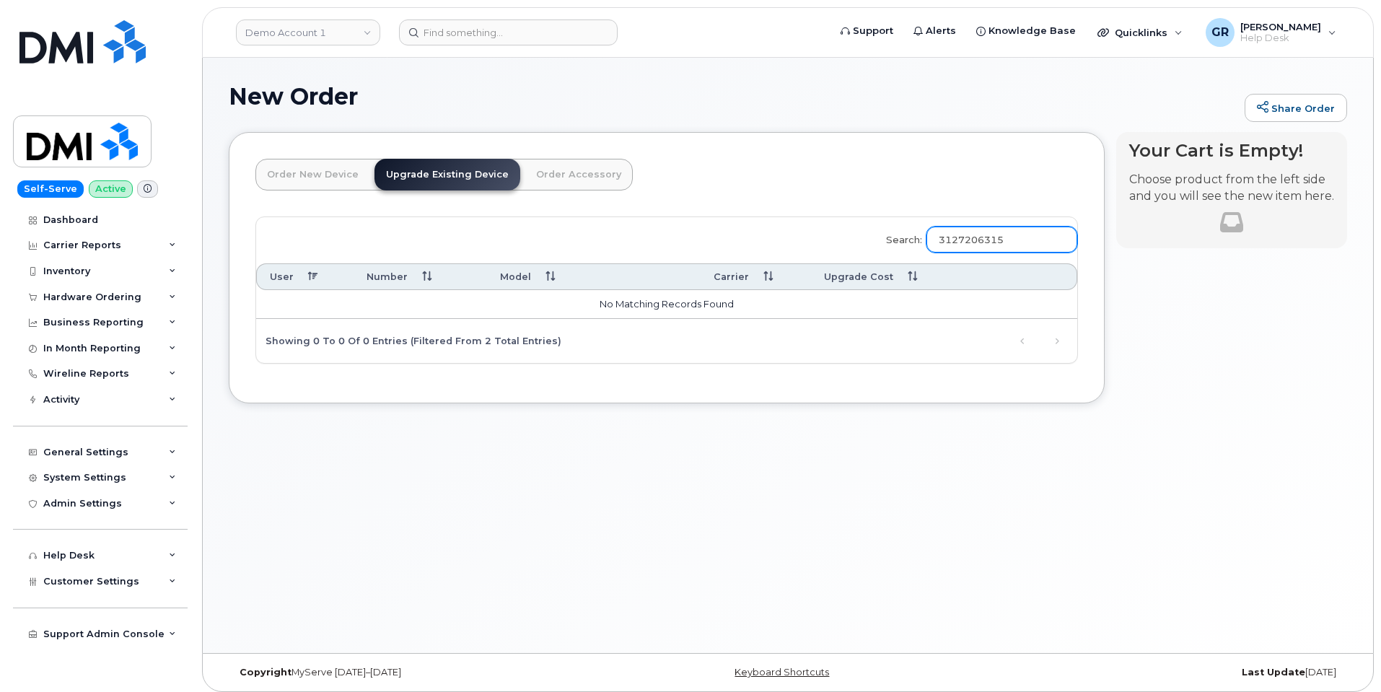
click at [1028, 244] on input "3127206315" at bounding box center [1002, 240] width 151 height 26
type input "3127206315"
click at [608, 362] on div "Search: 3127206315 User Number Model Carrier Upgrade Cost No matching records f…" at bounding box center [666, 290] width 821 height 146
click at [331, 164] on link "Order New Device" at bounding box center [312, 175] width 115 height 32
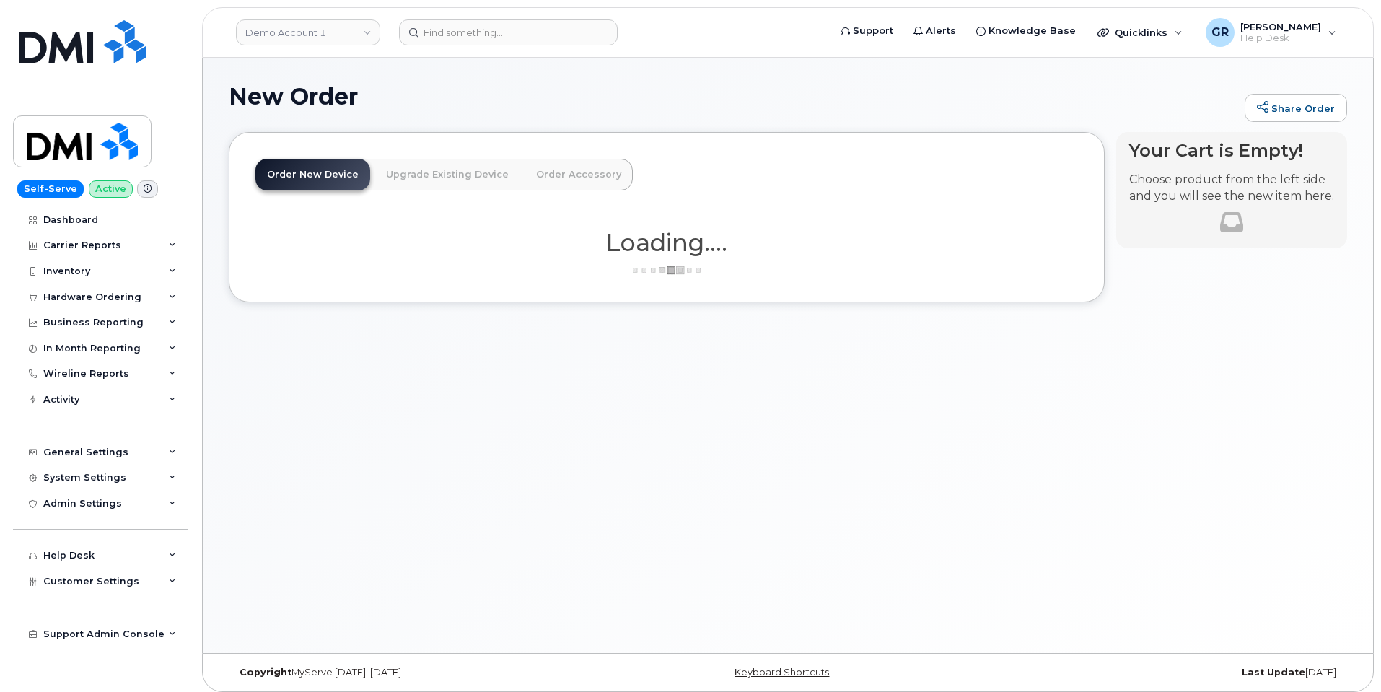
click at [389, 168] on link "Upgrade Existing Device" at bounding box center [448, 175] width 146 height 32
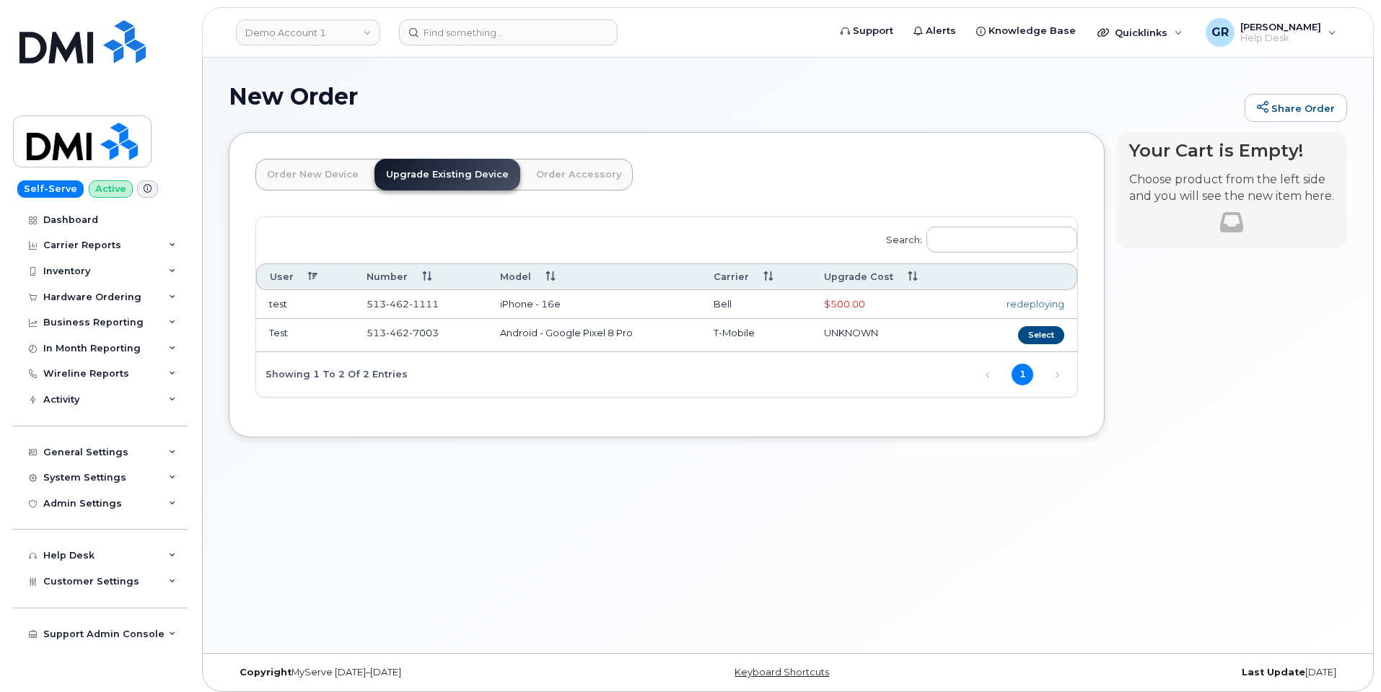
click at [301, 169] on link "Order New Device" at bounding box center [312, 175] width 115 height 32
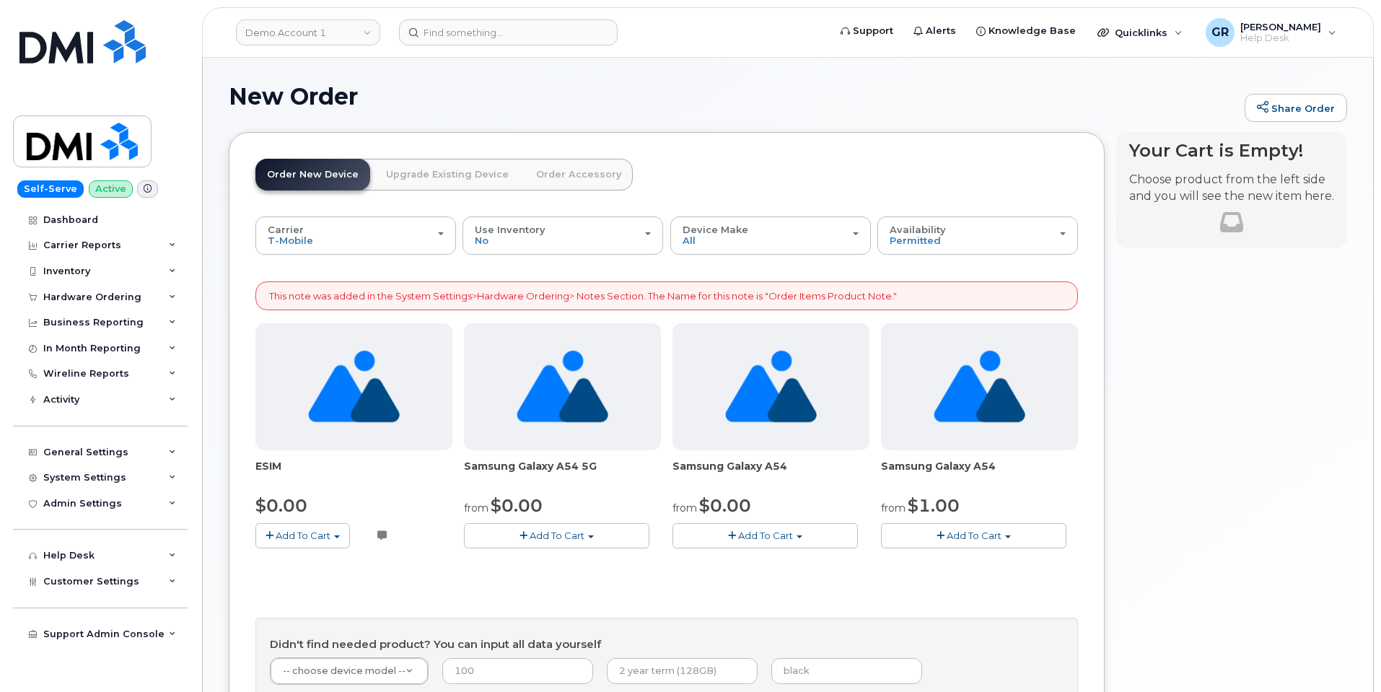
click at [452, 170] on link "Upgrade Existing Device" at bounding box center [448, 175] width 146 height 32
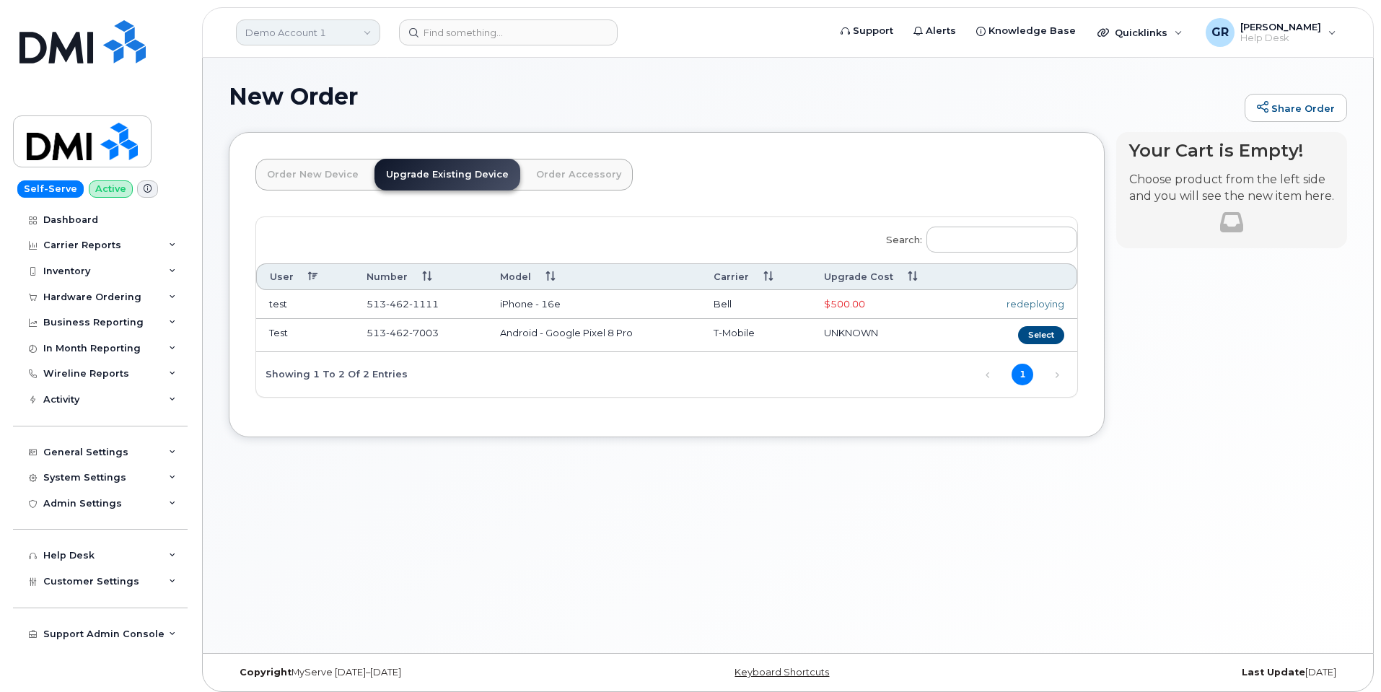
click at [354, 39] on link "Demo Account 1" at bounding box center [308, 32] width 144 height 26
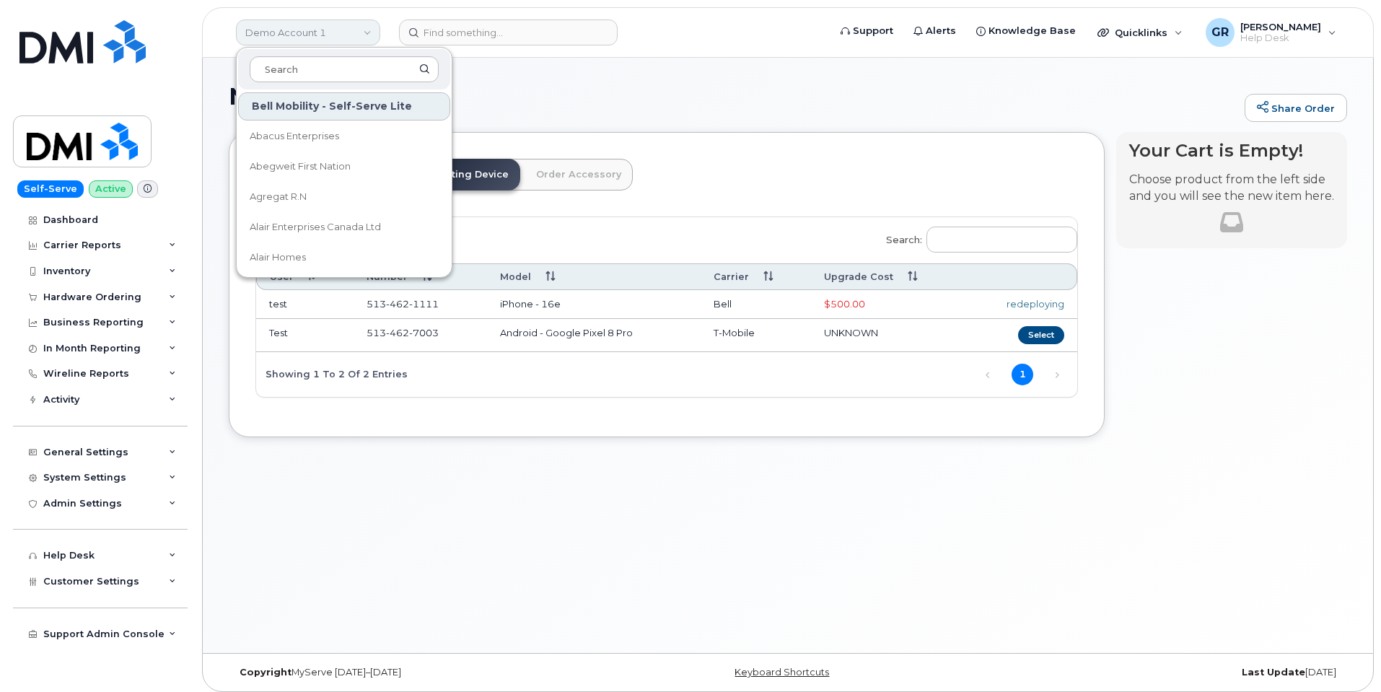
click at [347, 39] on link "Demo Account 1" at bounding box center [308, 32] width 144 height 26
drag, startPoint x: 991, startPoint y: 503, endPoint x: 1003, endPoint y: 499, distance: 12.8
click at [993, 504] on div "New Order Share Order × Share This Order If you want to allow others to create …" at bounding box center [788, 355] width 1171 height 595
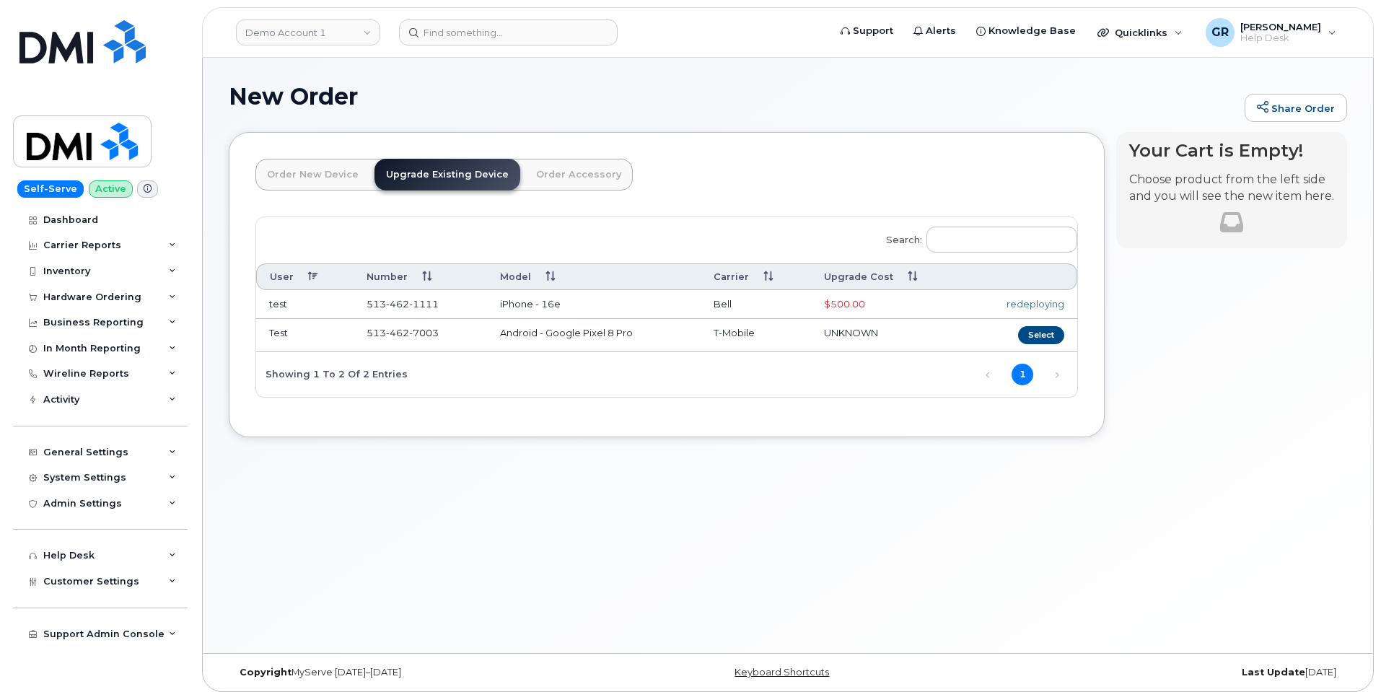
click at [618, 472] on div "New Order Share Order × Share This Order If you want to allow others to create …" at bounding box center [788, 355] width 1171 height 595
click at [385, 415] on div "Order New Device Upgrade Existing Device Order Accessory Order new device and n…" at bounding box center [667, 284] width 876 height 305
click at [359, 493] on div "New Order Share Order × Share This Order If you want to allow others to create …" at bounding box center [788, 355] width 1171 height 595
click at [380, 419] on div "Order New Device Upgrade Existing Device Order Accessory Order new device and n…" at bounding box center [667, 284] width 876 height 305
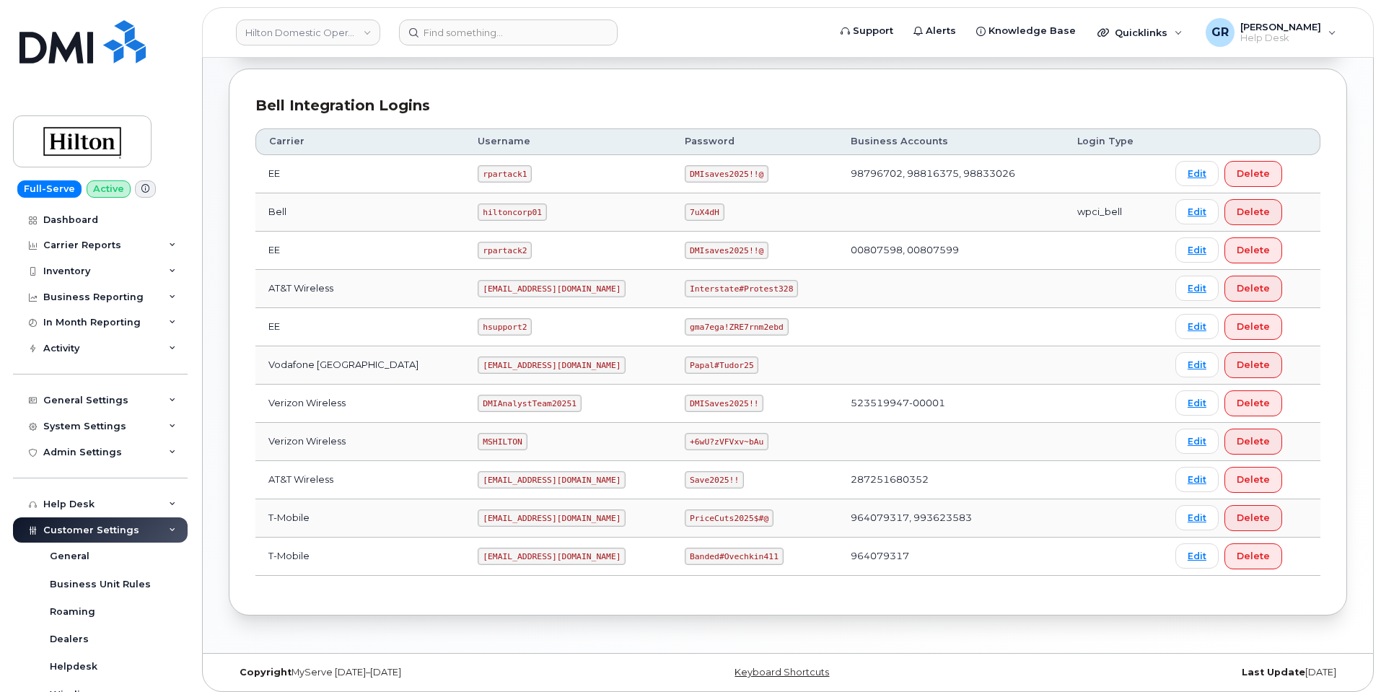
scroll to position [338, 0]
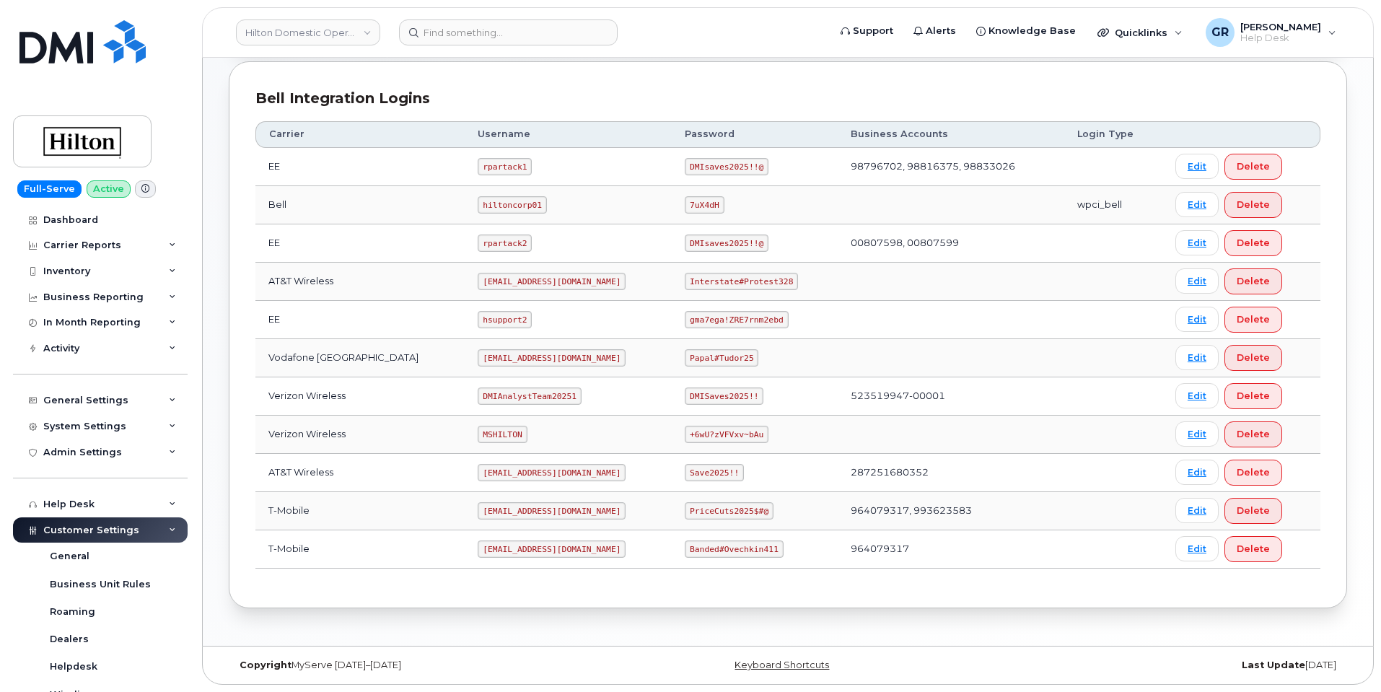
click at [710, 549] on code "Banded#Ovechkin411" at bounding box center [734, 549] width 98 height 17
copy code "Banded#Ovechkin411"
